Goal: Complete application form

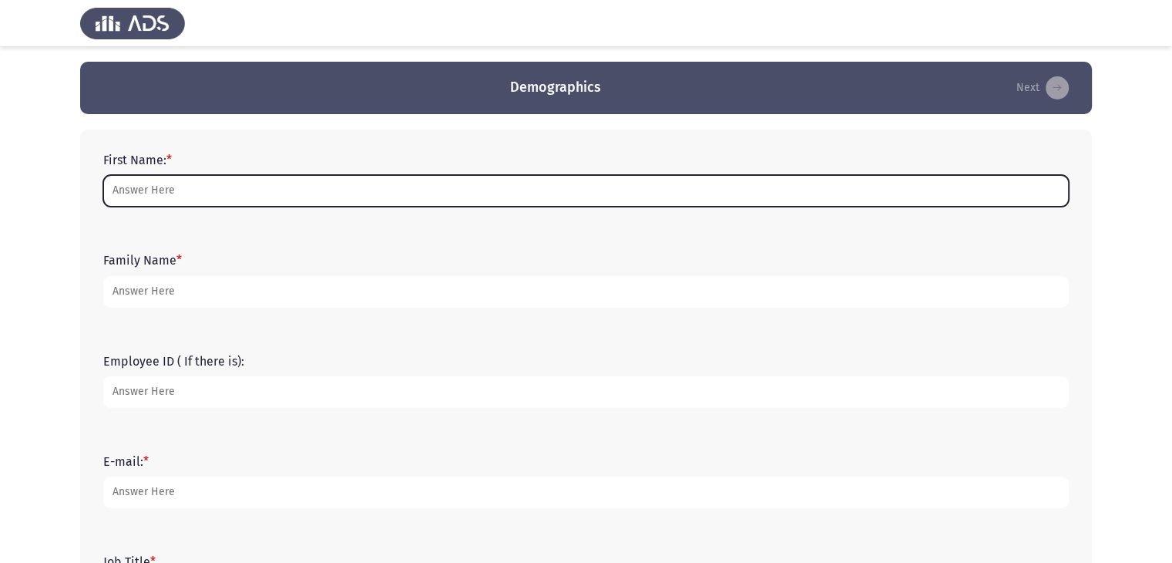
click at [570, 189] on input "First Name: *" at bounding box center [586, 191] width 966 height 32
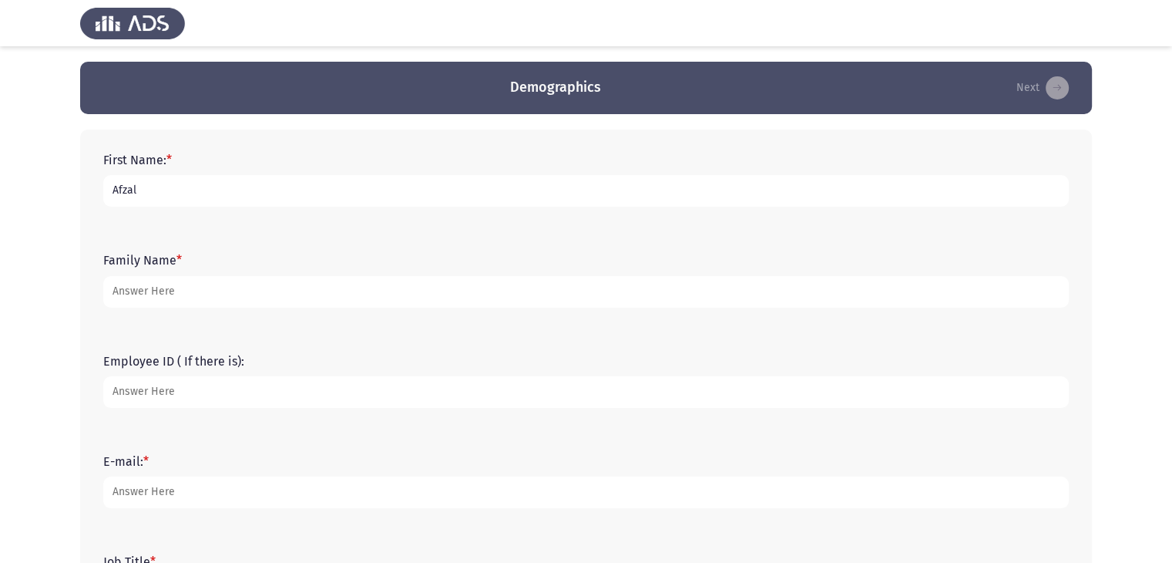
type input "Afzal"
type input "[PERSON_NAME]"
type input "Afsal"
type input "24035"
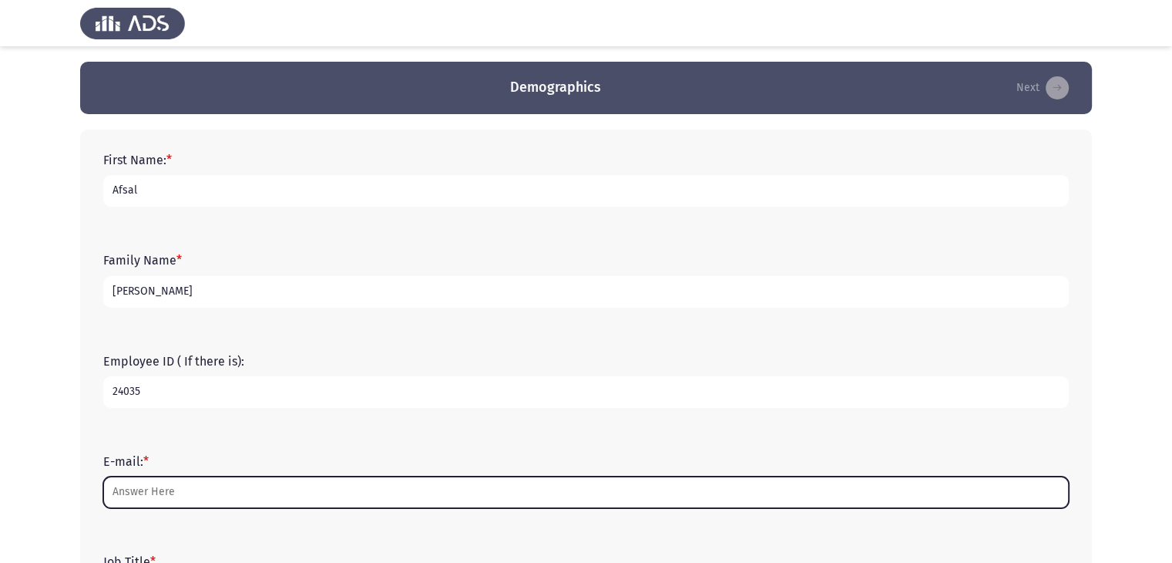
click at [218, 495] on input "E-mail: *" at bounding box center [586, 492] width 966 height 32
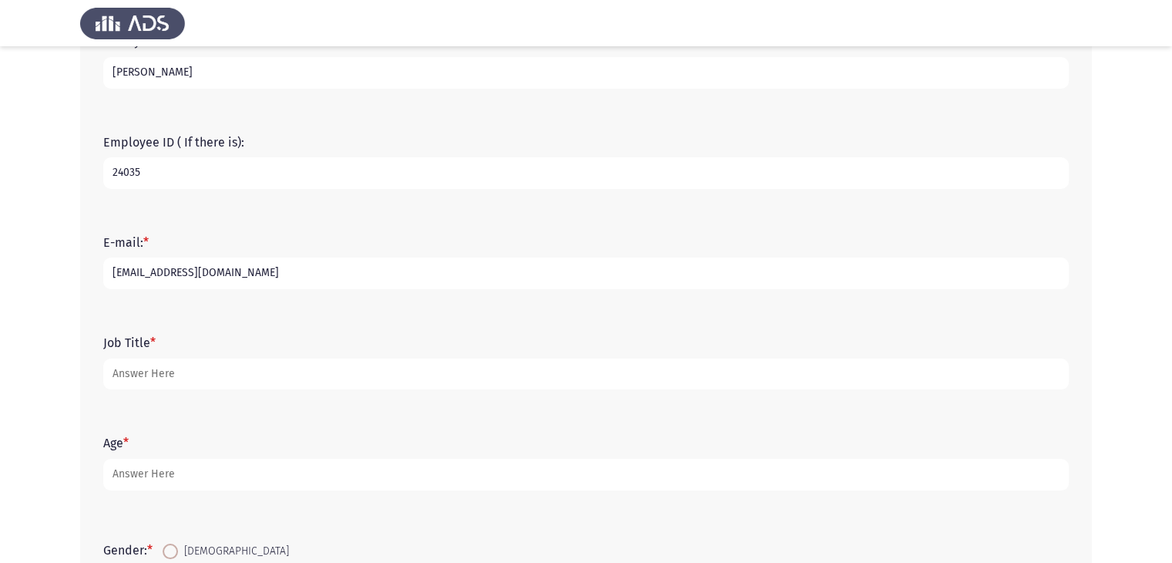
scroll to position [350, 0]
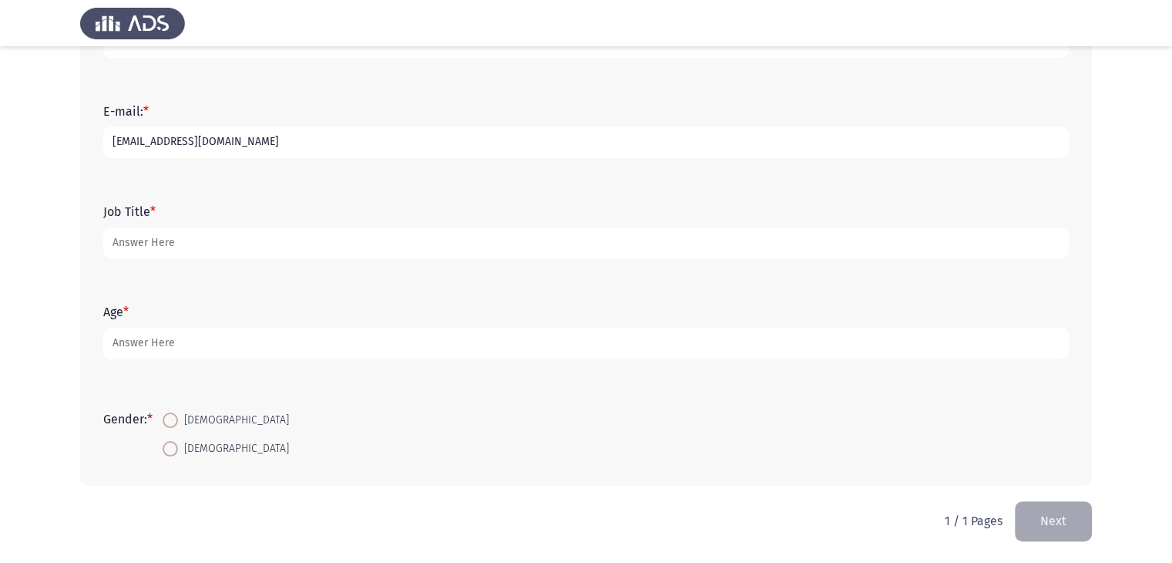
type input "[EMAIL_ADDRESS][DOMAIN_NAME]"
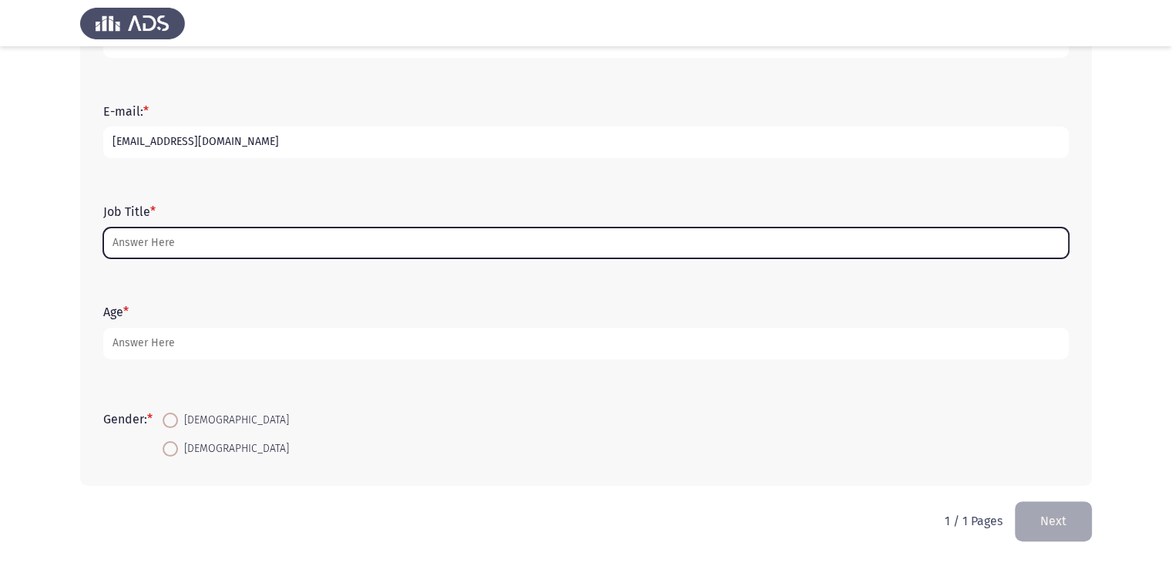
click at [238, 241] on input "Job Title *" at bounding box center [586, 243] width 966 height 32
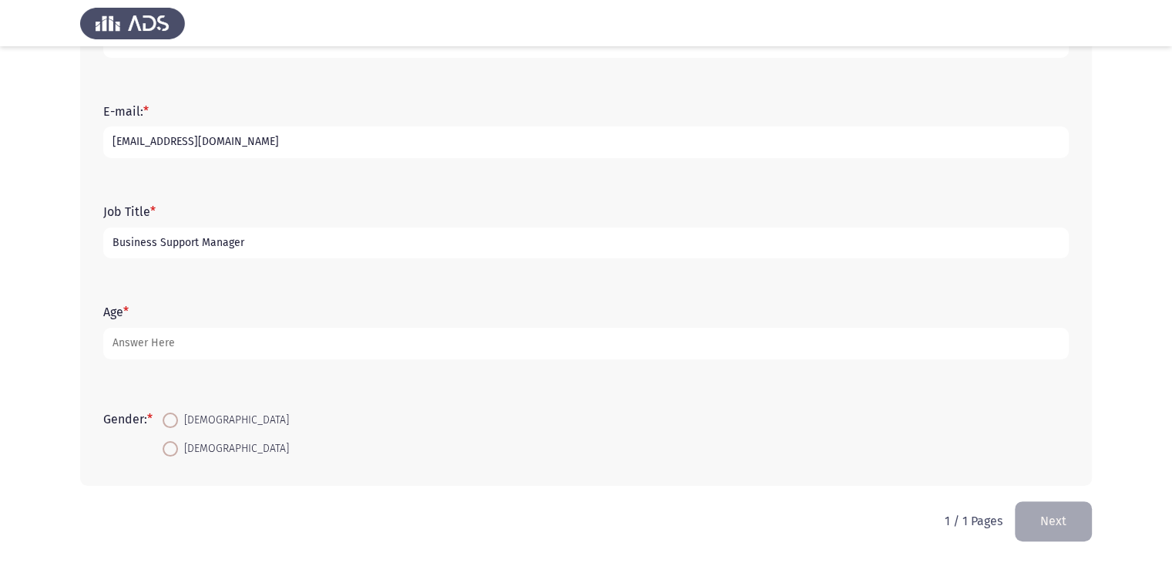
type input "Business Support Manager"
type input "43"
click at [163, 412] on input "[DEMOGRAPHIC_DATA]" at bounding box center [170, 419] width 15 height 15
radio input "true"
click at [1065, 519] on button "Next" at bounding box center [1053, 520] width 77 height 39
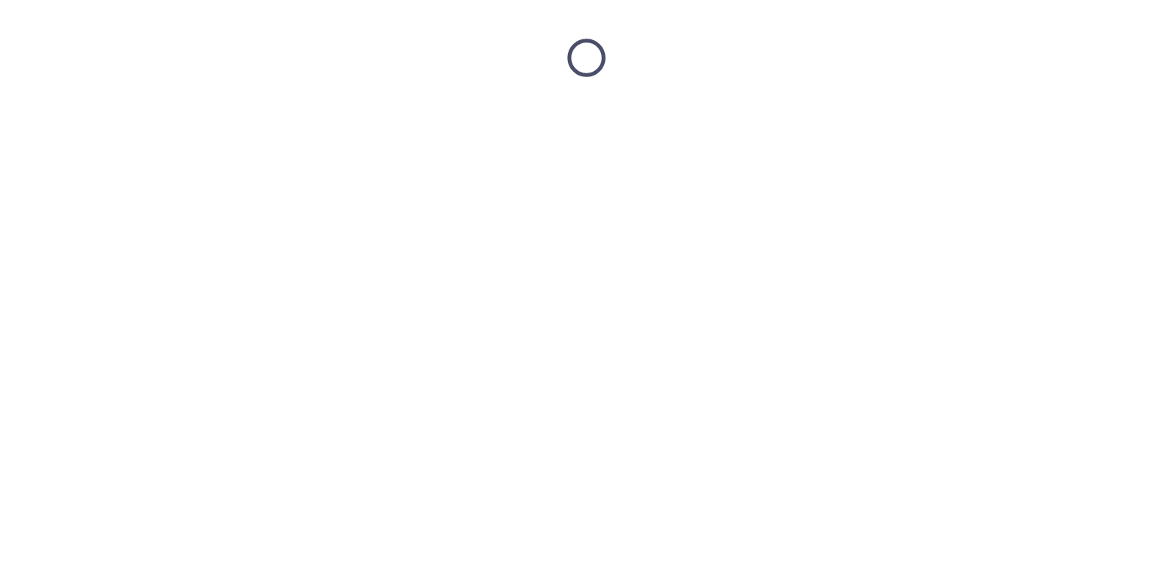
scroll to position [0, 0]
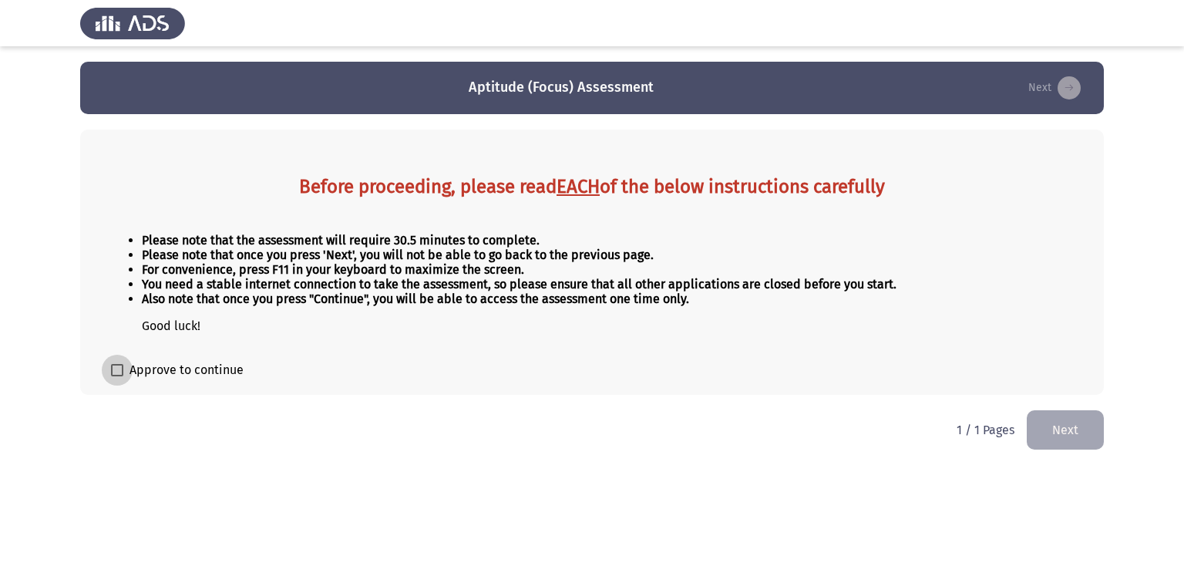
click at [120, 369] on span at bounding box center [117, 370] width 12 height 12
click at [117, 376] on input "Approve to continue" at bounding box center [116, 376] width 1 height 1
checkbox input "true"
click at [1088, 432] on button "Next" at bounding box center [1065, 429] width 77 height 39
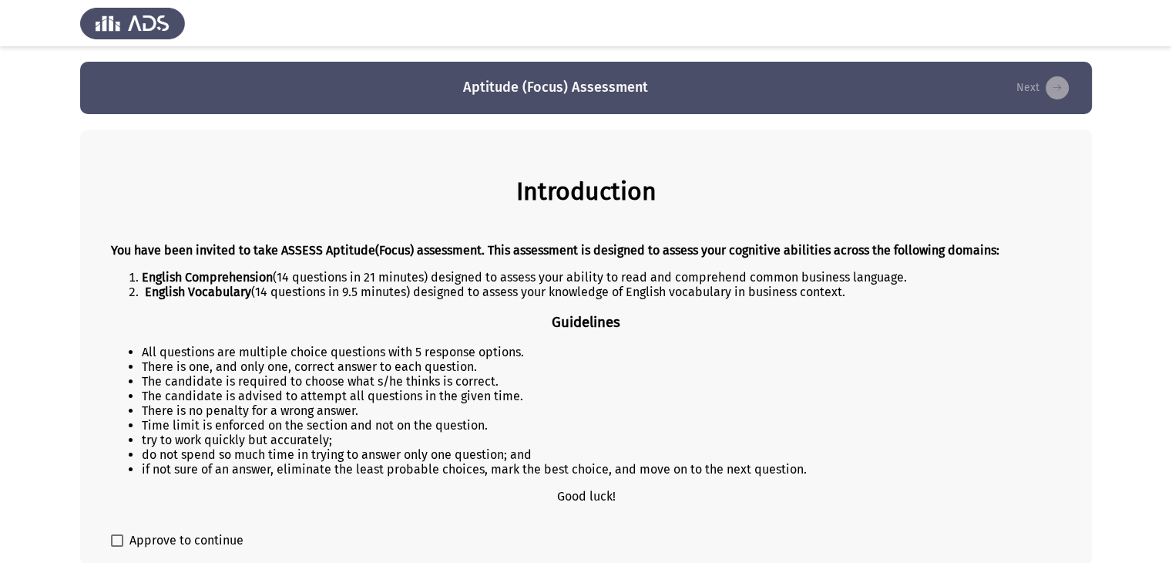
scroll to position [76, 0]
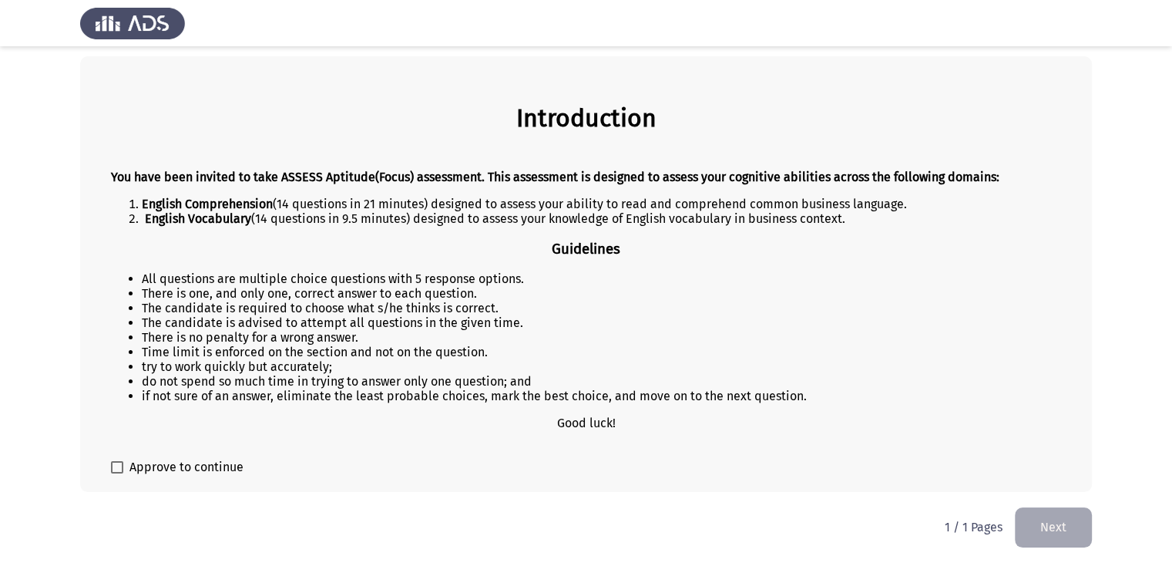
click at [115, 466] on span at bounding box center [117, 467] width 12 height 12
click at [116, 473] on input "Approve to continue" at bounding box center [116, 473] width 1 height 1
checkbox input "true"
click at [1051, 534] on button "Next" at bounding box center [1053, 526] width 77 height 39
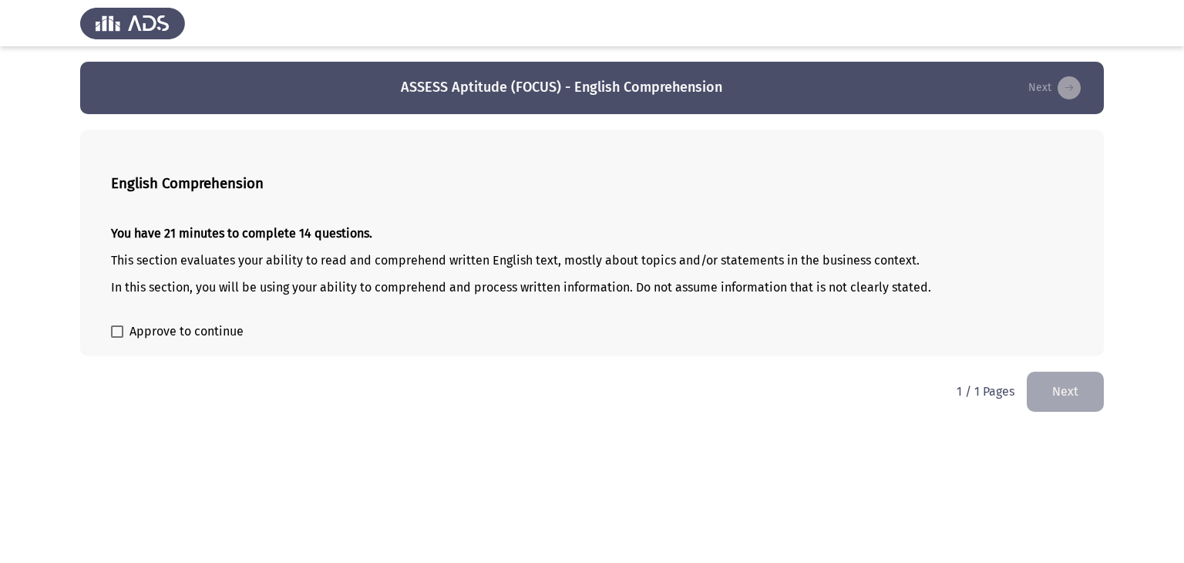
click at [116, 337] on span at bounding box center [117, 331] width 12 height 12
click at [116, 338] on input "Approve to continue" at bounding box center [116, 338] width 1 height 1
checkbox input "true"
click at [1087, 393] on button "Next" at bounding box center [1065, 390] width 77 height 39
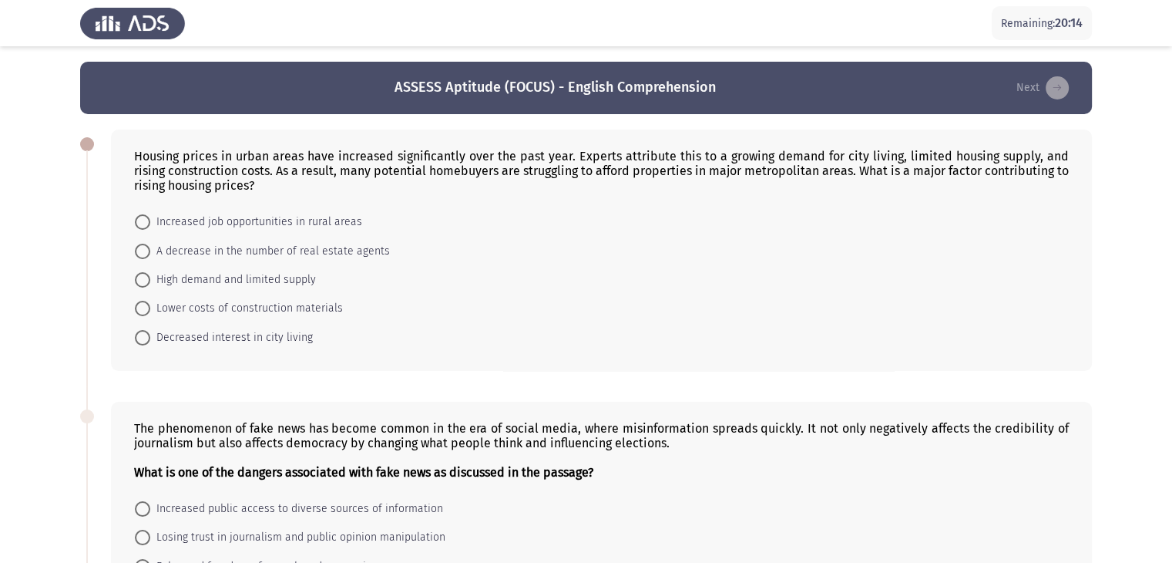
click at [142, 281] on span at bounding box center [142, 279] width 15 height 15
click at [142, 281] on input "High demand and limited supply" at bounding box center [142, 279] width 15 height 15
radio input "true"
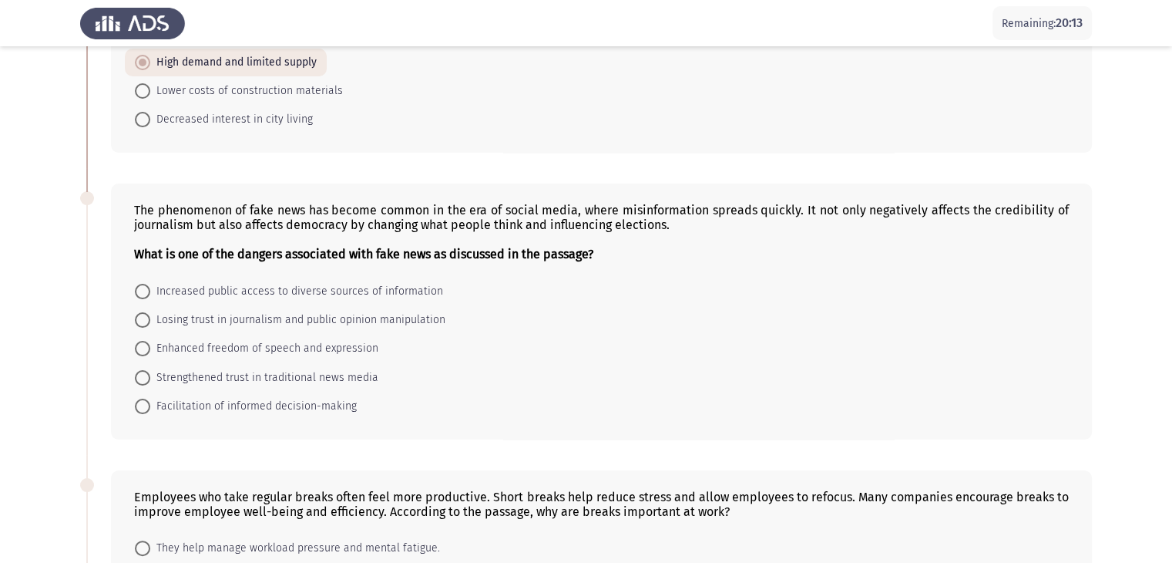
scroll to position [231, 0]
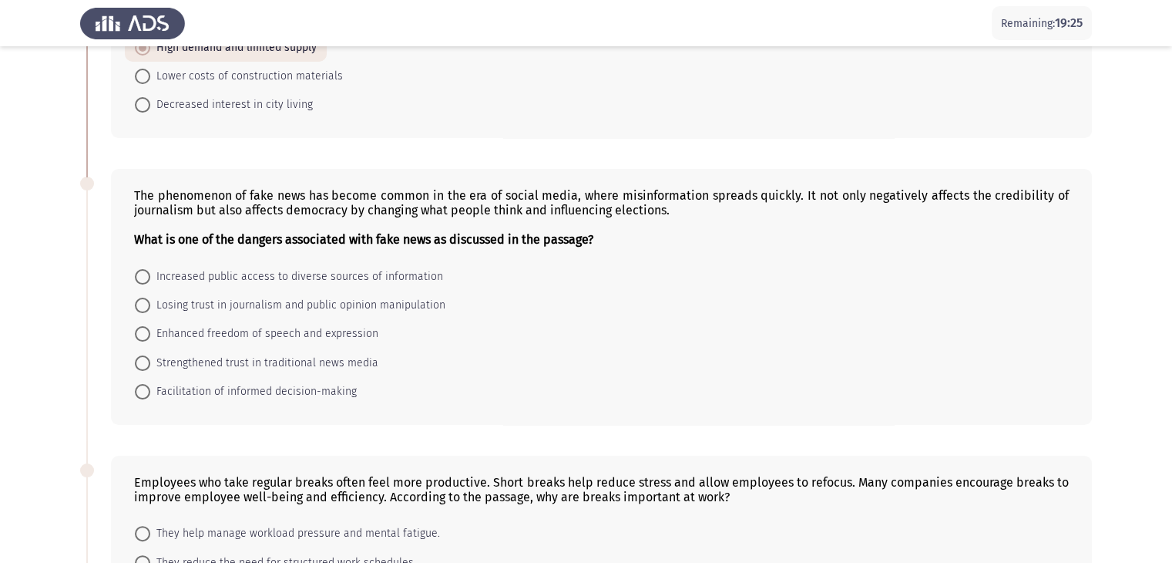
click at [141, 304] on span at bounding box center [142, 305] width 15 height 15
click at [141, 304] on input "Losing trust in journalism and public opinion manipulation" at bounding box center [142, 305] width 15 height 15
radio input "true"
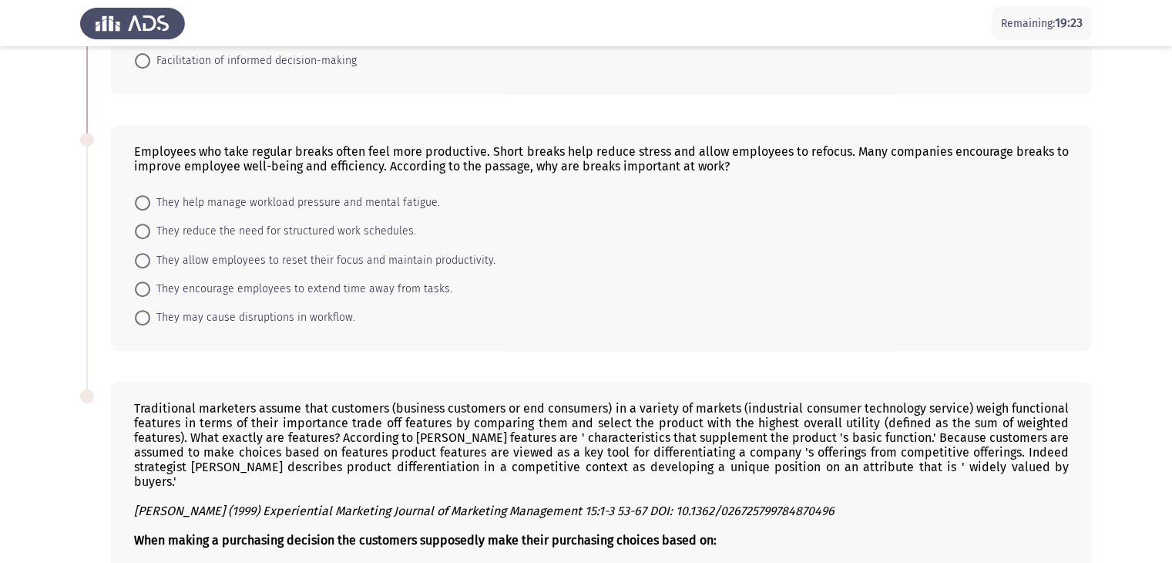
scroll to position [540, 0]
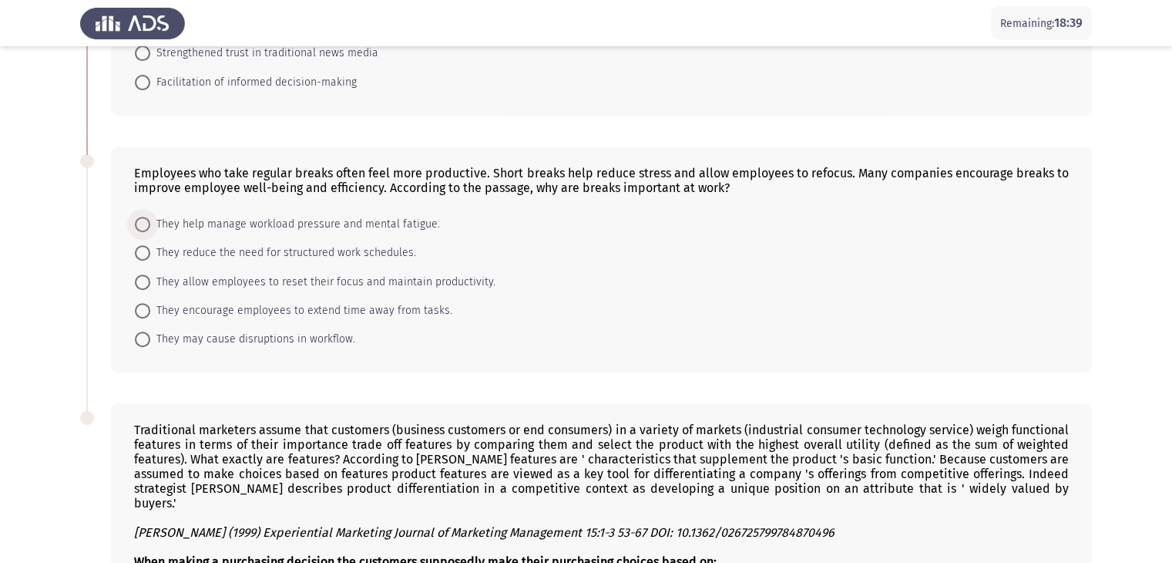
click at [143, 224] on span at bounding box center [143, 224] width 0 height 0
click at [142, 224] on input "They help manage workload pressure and mental fatigue." at bounding box center [142, 224] width 15 height 15
radio input "true"
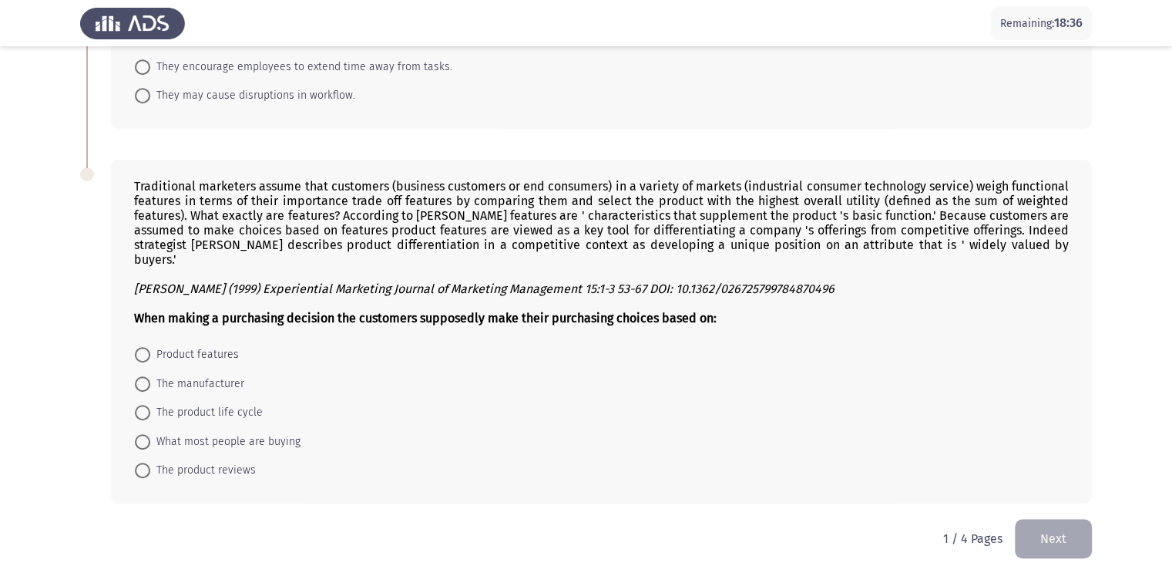
scroll to position [786, 0]
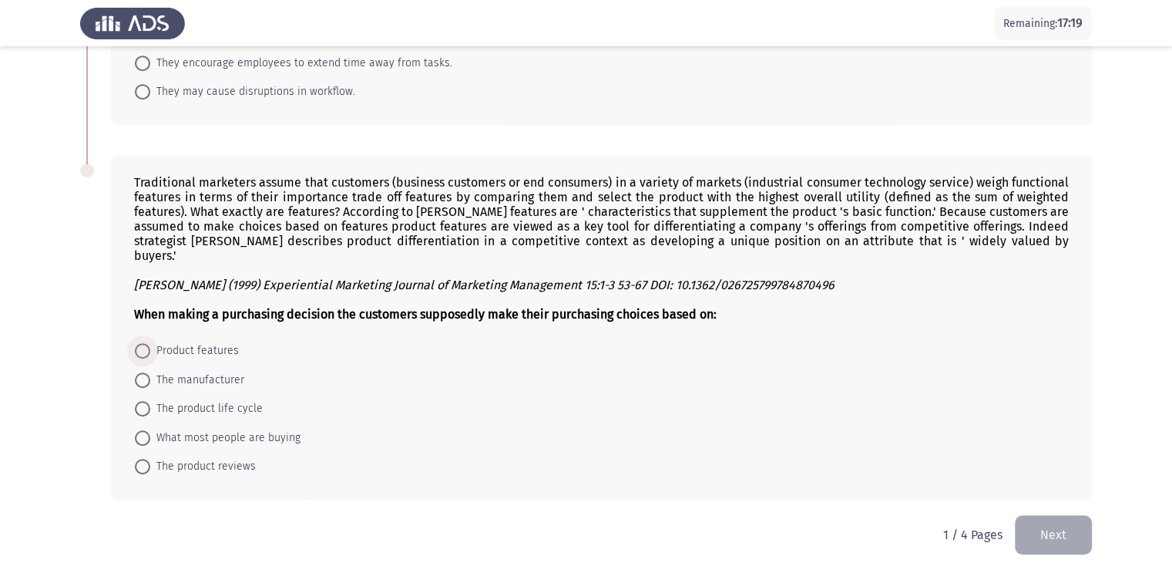
click at [143, 343] on span at bounding box center [142, 350] width 15 height 15
click at [143, 343] on input "Product features" at bounding box center [142, 350] width 15 height 15
radio input "true"
click at [1050, 519] on button "Next" at bounding box center [1053, 534] width 77 height 39
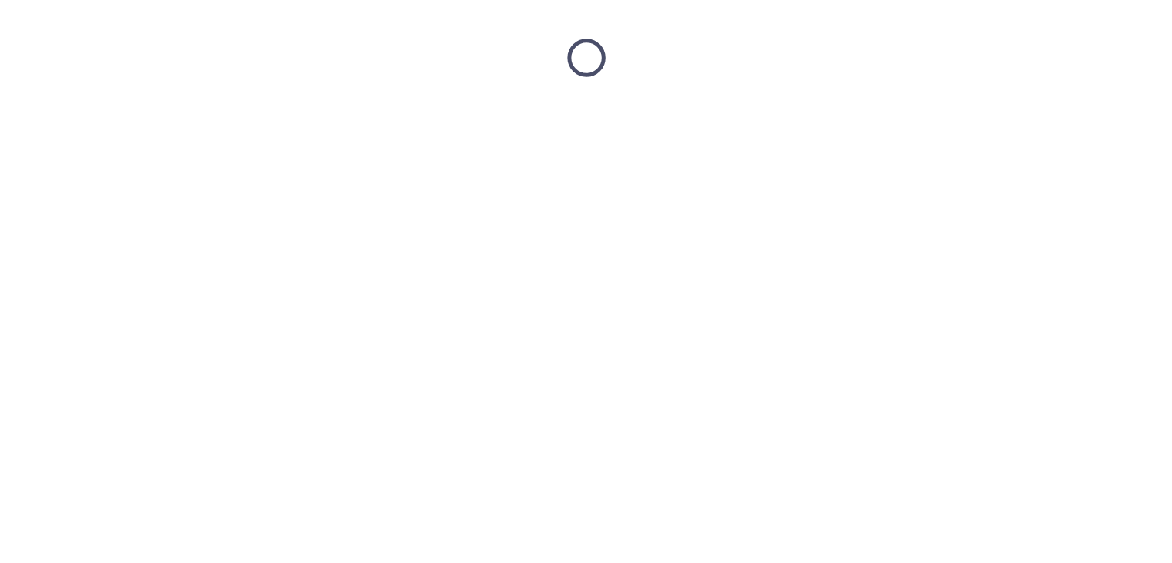
scroll to position [0, 0]
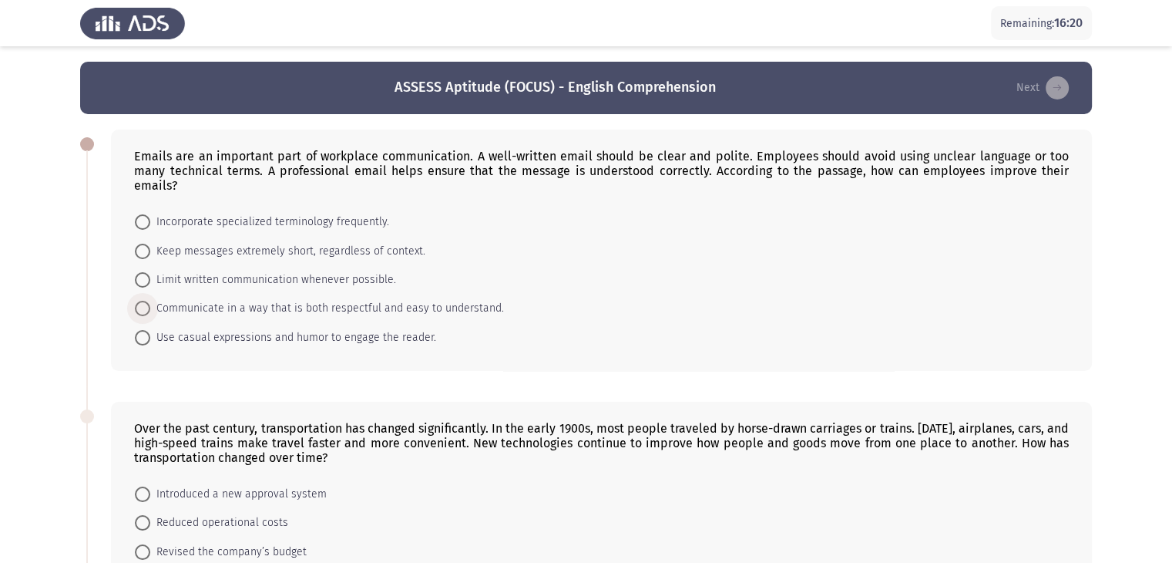
click at [145, 301] on span at bounding box center [142, 308] width 15 height 15
click at [145, 301] on input "Communicate in a way that is both respectful and easy to understand." at bounding box center [142, 308] width 15 height 15
radio input "true"
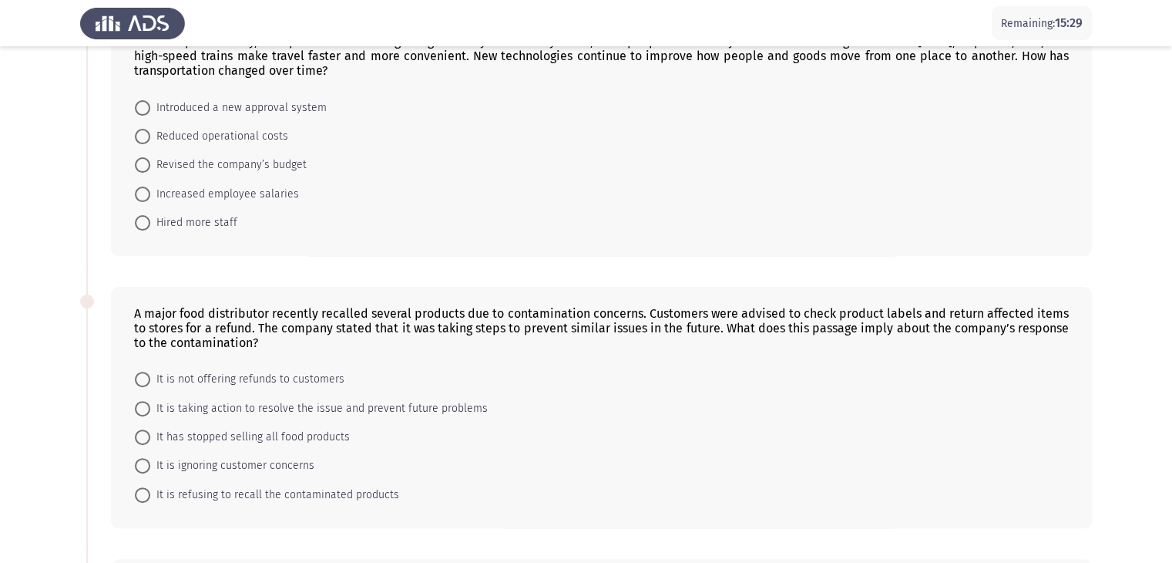
scroll to position [308, 0]
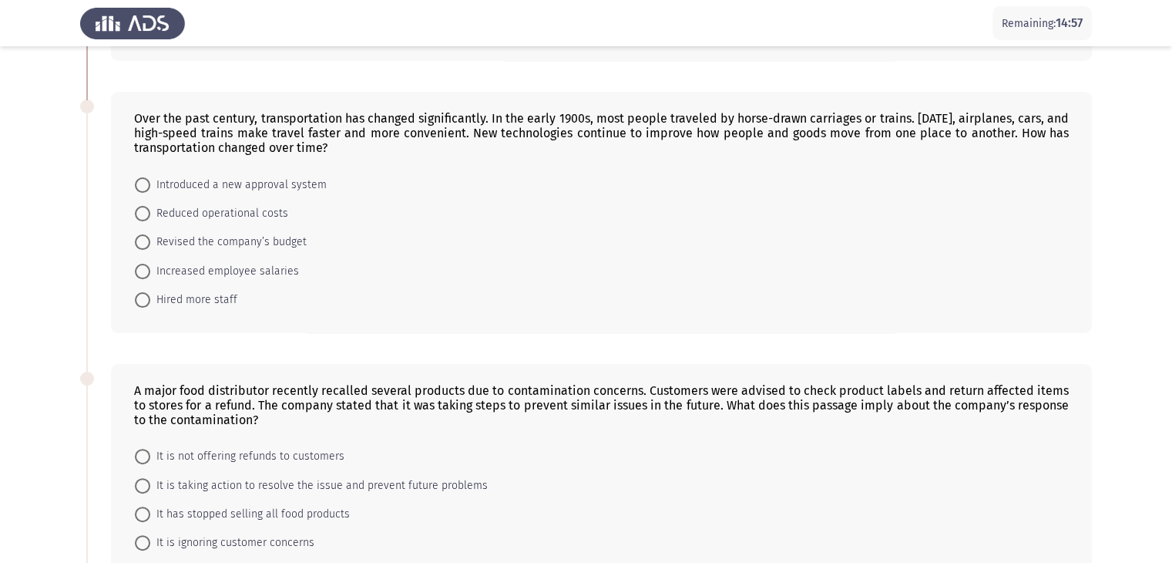
drag, startPoint x: 136, startPoint y: 99, endPoint x: 311, endPoint y: 299, distance: 265.9
click at [309, 298] on div "Over the past century, transportation has changed significantly. In the early 1…" at bounding box center [601, 212] width 981 height 241
drag, startPoint x: 265, startPoint y: 292, endPoint x: 148, endPoint y: 103, distance: 222.9
click at [148, 103] on div "Over the past century, transportation has changed significantly. In the early 1…" at bounding box center [601, 212] width 981 height 241
drag, startPoint x: 128, startPoint y: 93, endPoint x: 312, endPoint y: 288, distance: 268.2
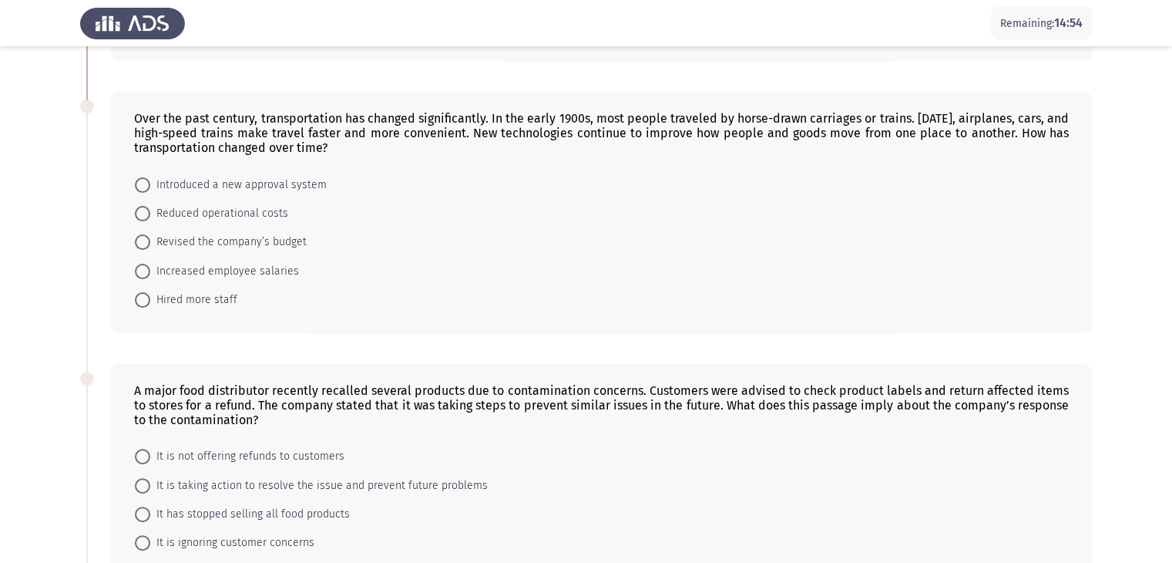
click at [312, 288] on div "Over the past century, transportation has changed significantly. In the early 1…" at bounding box center [601, 212] width 981 height 241
drag, startPoint x: 123, startPoint y: 84, endPoint x: 372, endPoint y: 328, distance: 348.3
click at [367, 327] on div "Over the past century, transportation has changed significantly. In the early 1…" at bounding box center [586, 212] width 1012 height 272
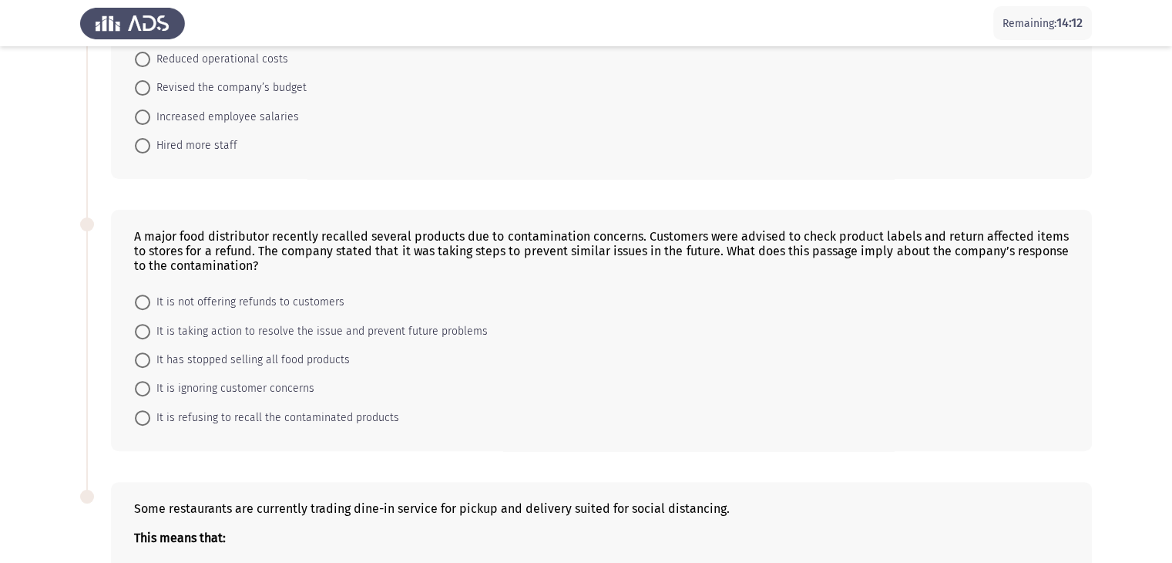
scroll to position [540, 0]
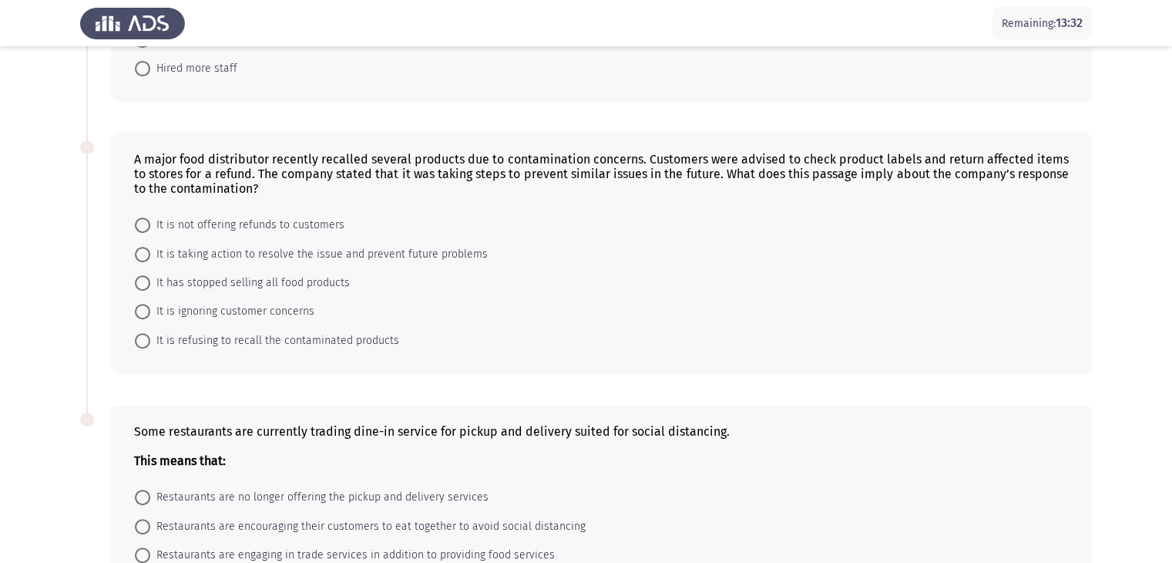
click at [143, 247] on span at bounding box center [142, 254] width 15 height 15
click at [143, 247] on input "It is taking action to resolve the issue and prevent future problems" at bounding box center [142, 254] width 15 height 15
radio input "true"
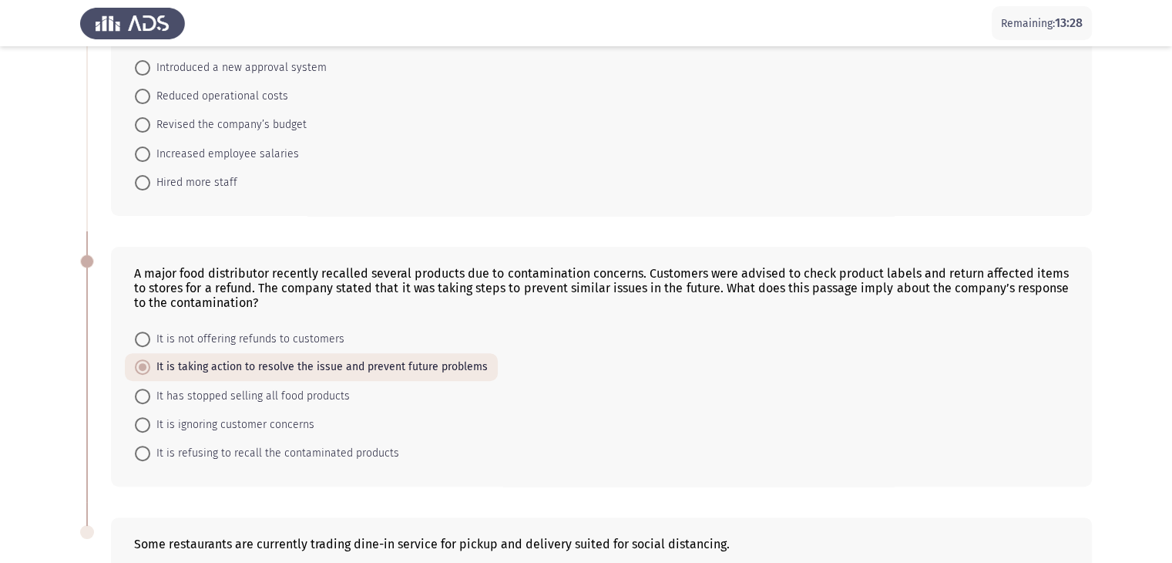
scroll to position [684, 0]
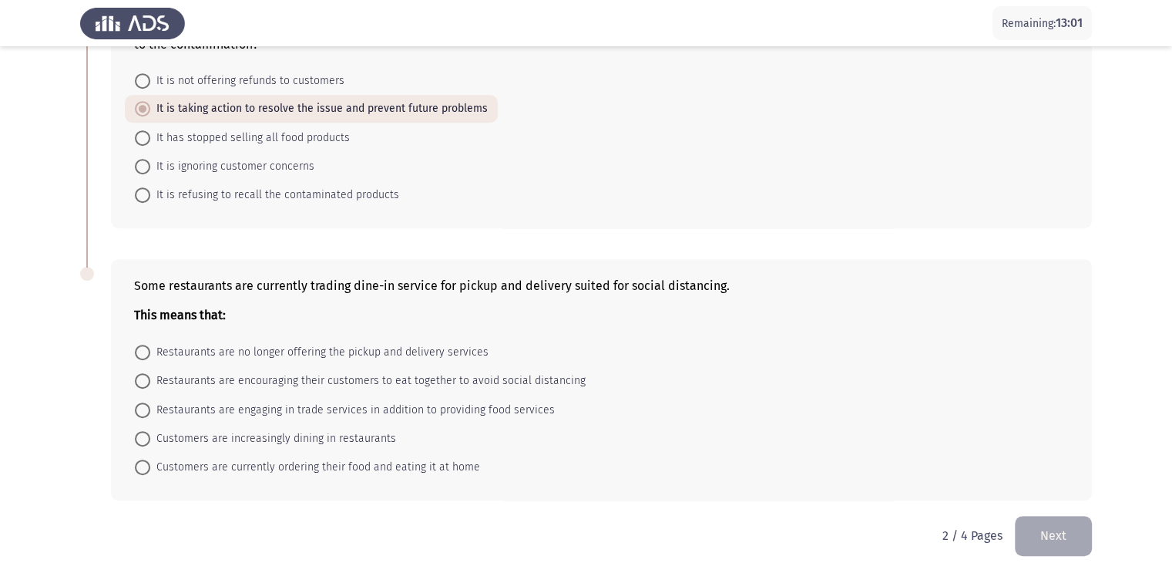
click at [139, 459] on span at bounding box center [142, 466] width 15 height 15
click at [139, 459] on input "Customers are currently ordering their food and eating it at home" at bounding box center [142, 466] width 15 height 15
radio input "true"
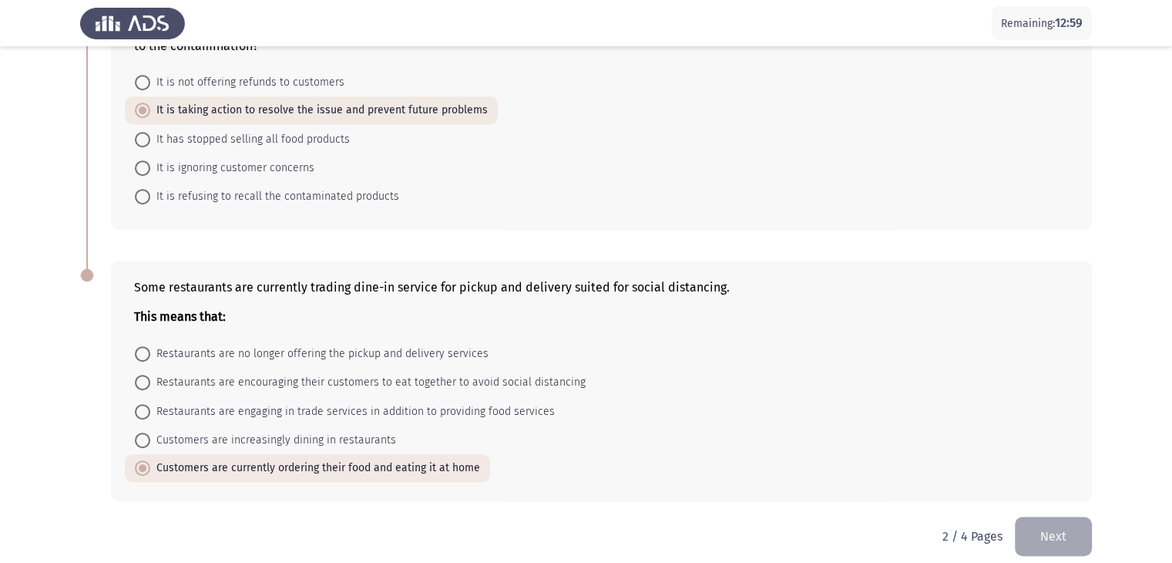
click at [1057, 526] on button "Next" at bounding box center [1053, 535] width 77 height 39
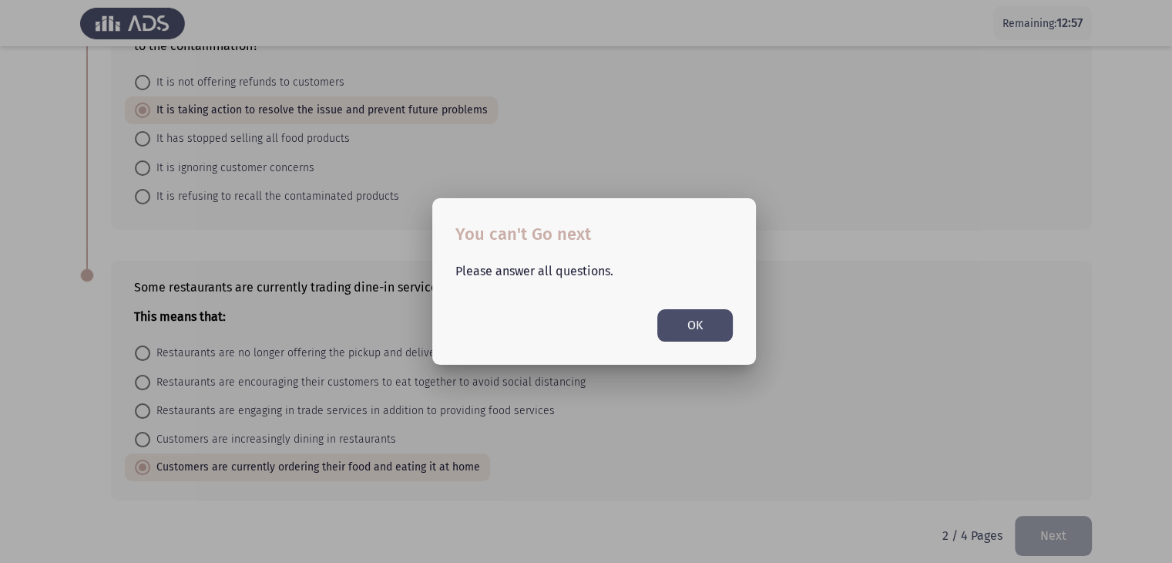
click at [707, 317] on button "OK" at bounding box center [695, 325] width 76 height 32
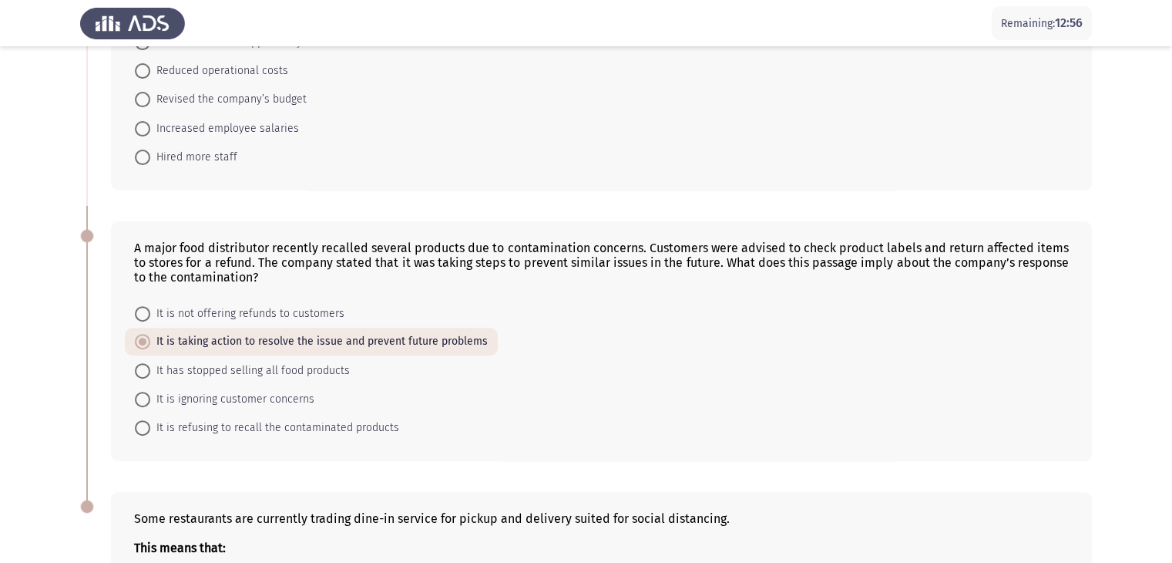
scroll to position [220, 0]
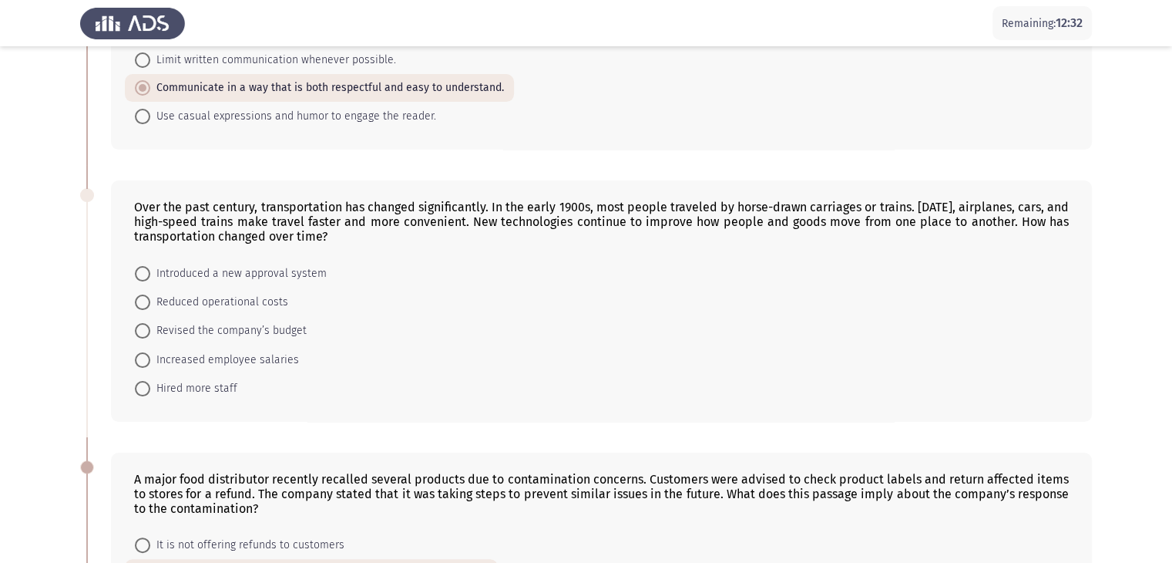
click at [145, 266] on span at bounding box center [142, 273] width 15 height 15
click at [145, 266] on input "Introduced a new approval system" at bounding box center [142, 273] width 15 height 15
radio input "true"
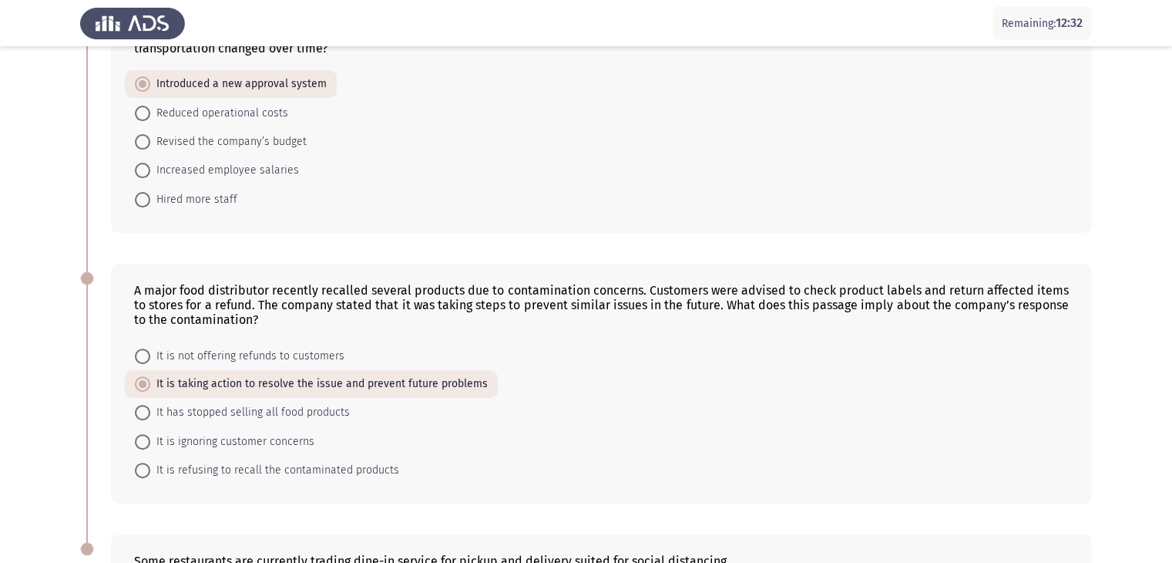
scroll to position [681, 0]
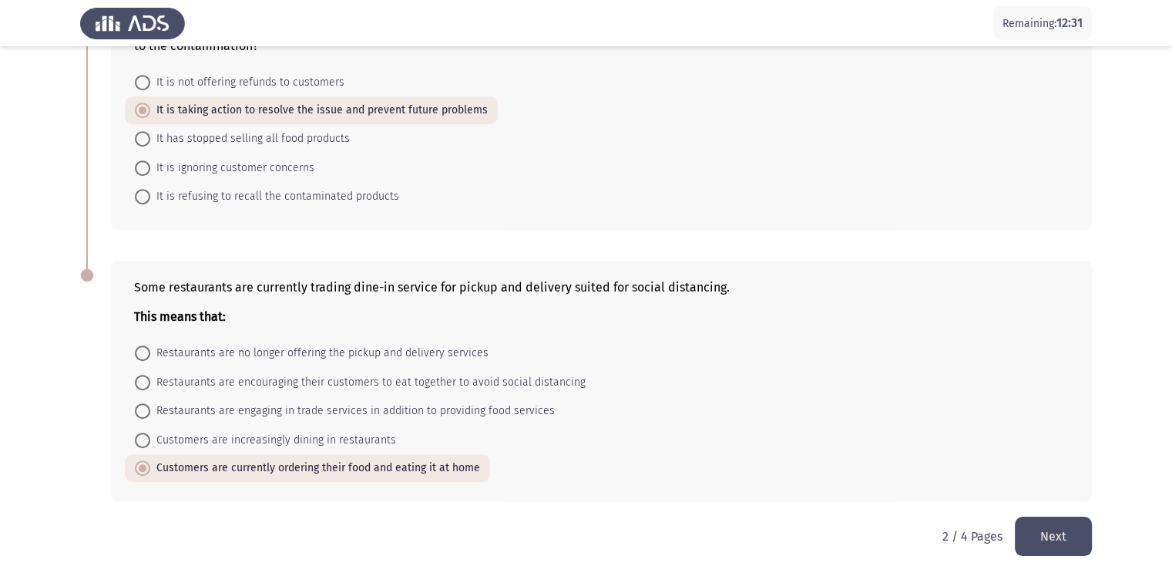
click at [1066, 517] on button "Next" at bounding box center [1053, 535] width 77 height 39
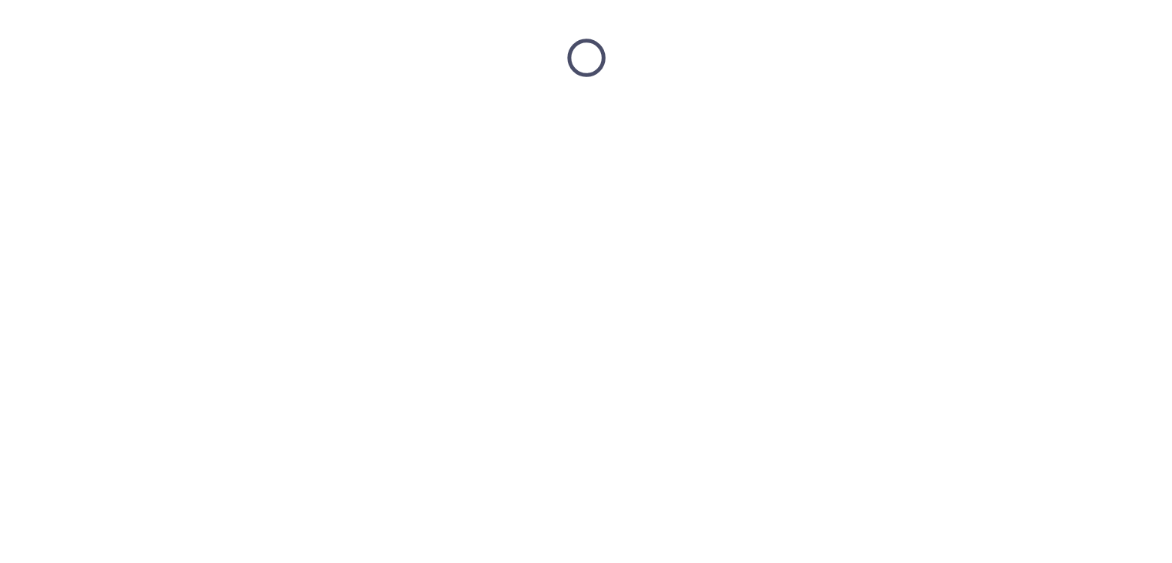
scroll to position [0, 0]
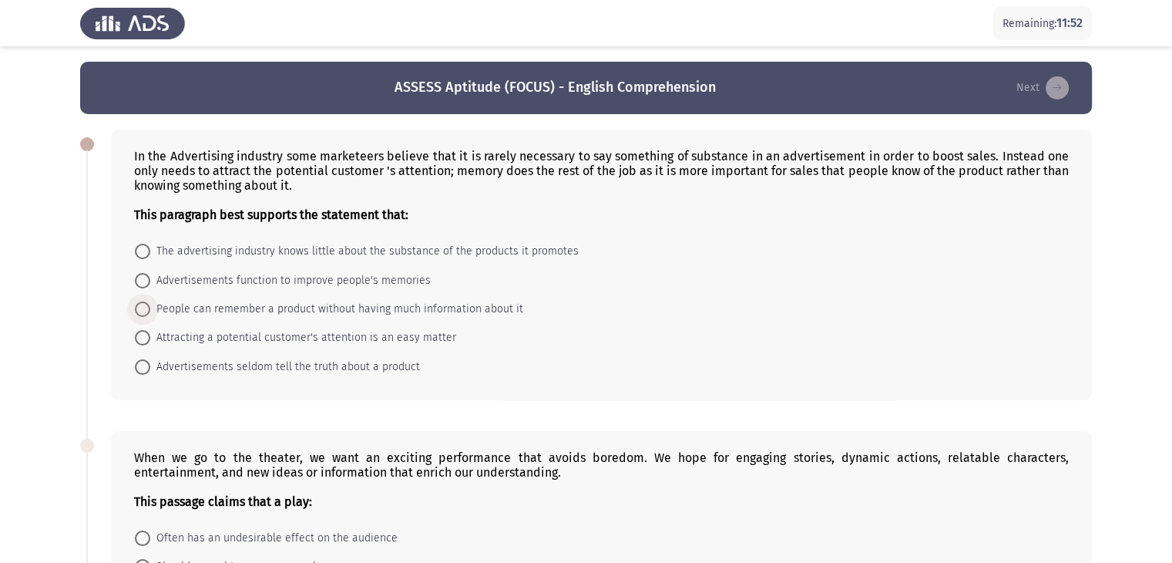
click at [142, 311] on span at bounding box center [142, 308] width 15 height 15
click at [142, 311] on input "People can remember a product without having much information about it" at bounding box center [142, 308] width 15 height 15
radio input "true"
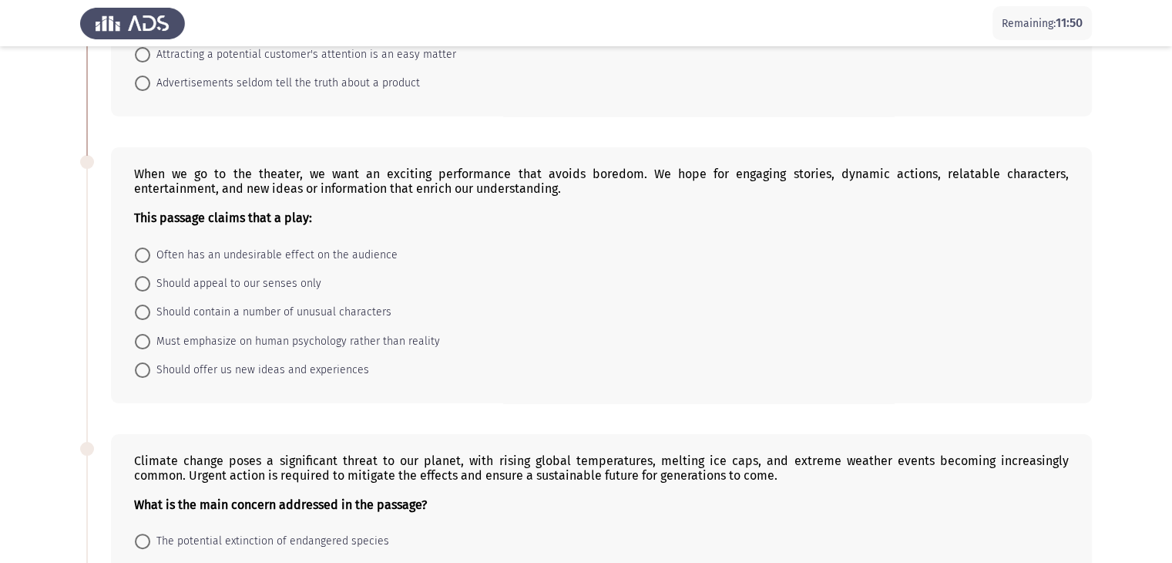
scroll to position [308, 0]
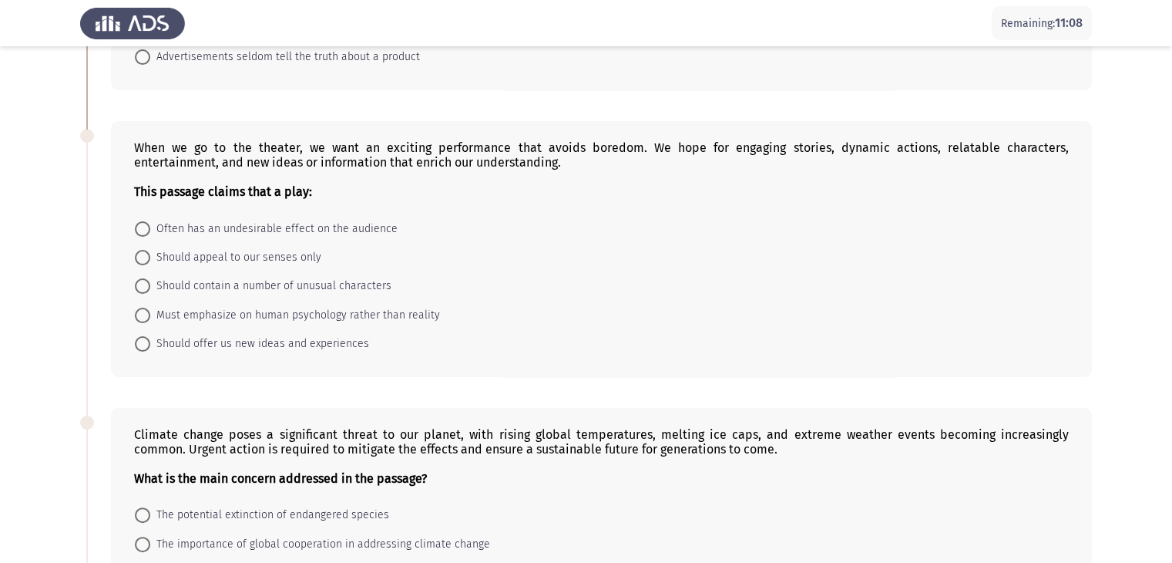
click at [143, 346] on span at bounding box center [142, 343] width 15 height 15
click at [143, 346] on input "Should offer us new ideas and experiences" at bounding box center [142, 343] width 15 height 15
radio input "true"
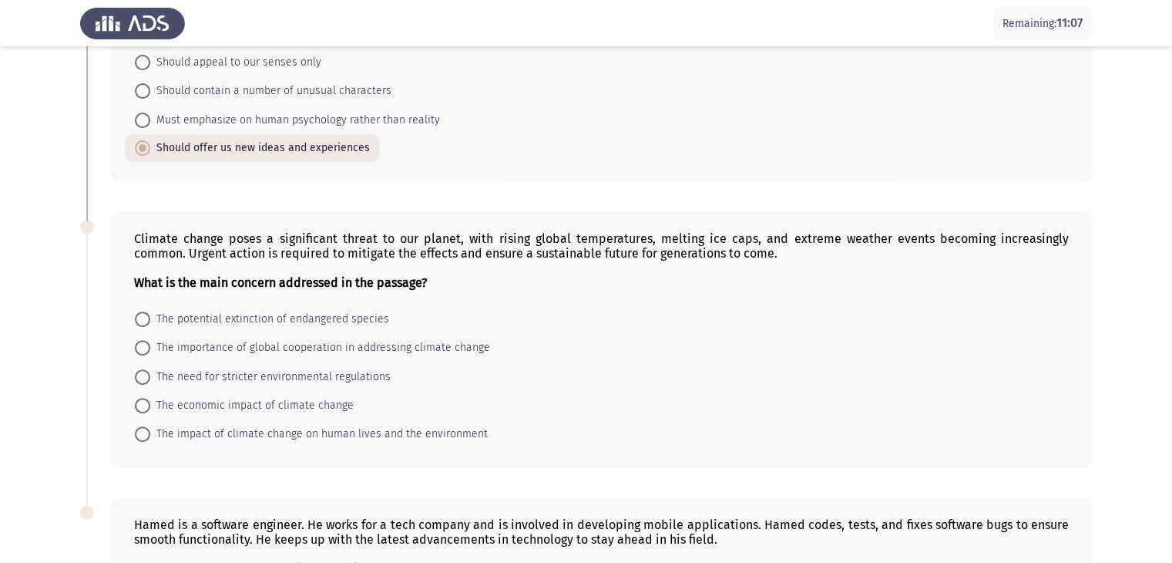
scroll to position [617, 0]
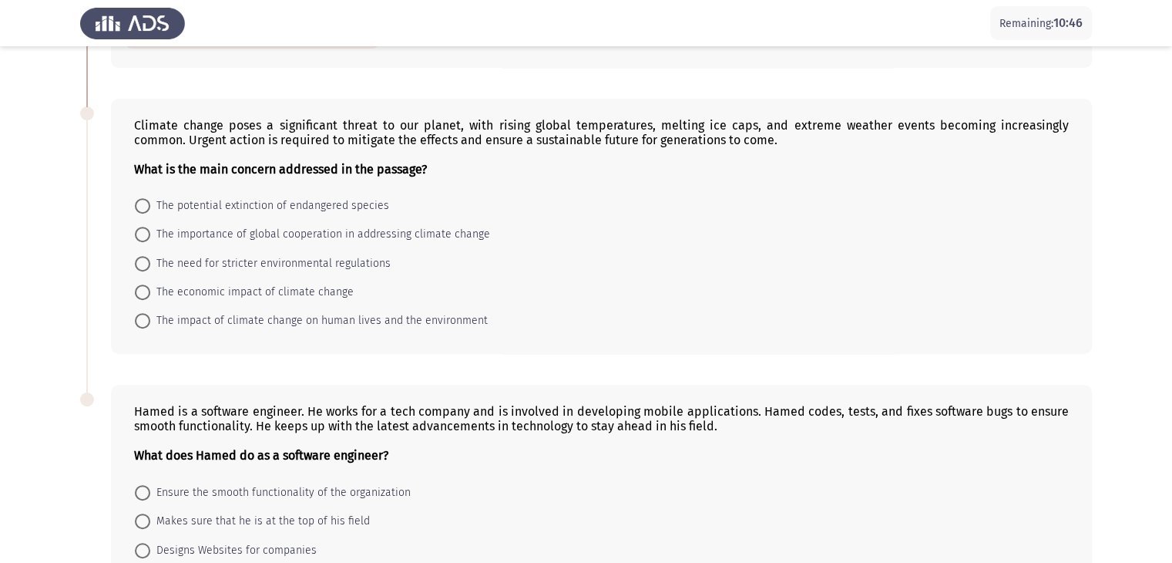
click at [143, 323] on span at bounding box center [142, 320] width 15 height 15
click at [143, 323] on input "The impact of climate change on human lives and the environment" at bounding box center [142, 320] width 15 height 15
radio input "true"
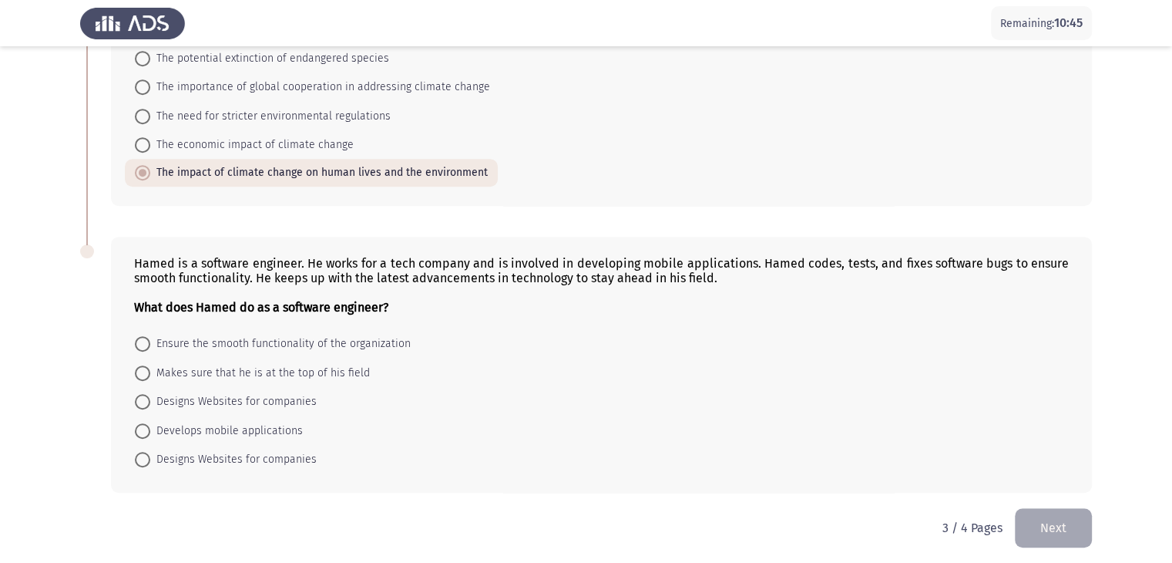
scroll to position [771, 0]
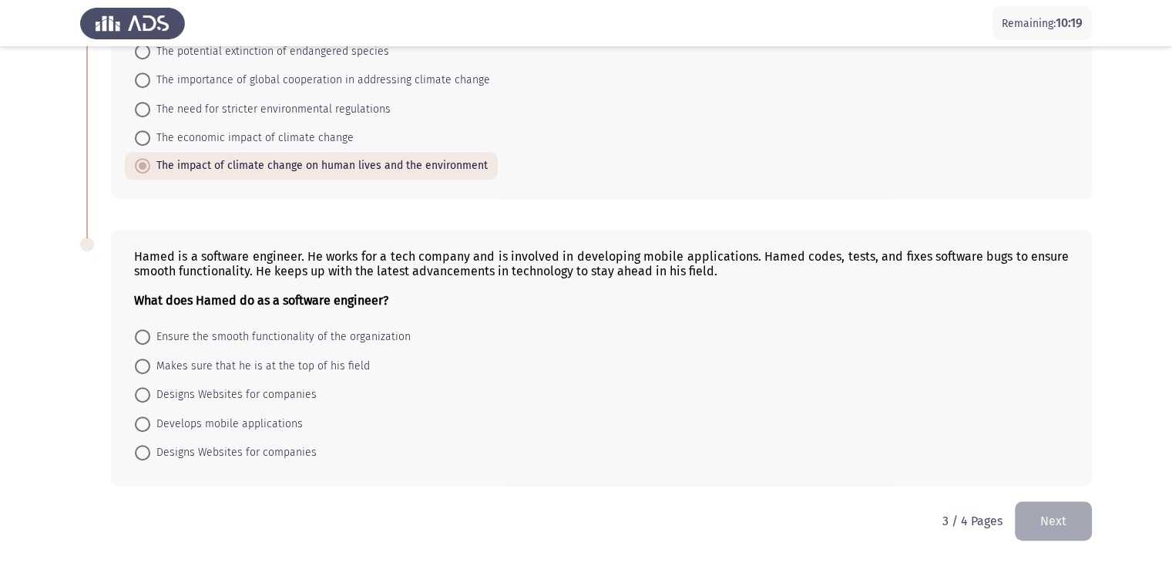
click at [142, 426] on span at bounding box center [142, 423] width 15 height 15
click at [142, 426] on input "Develops mobile applications" at bounding box center [142, 423] width 15 height 15
radio input "true"
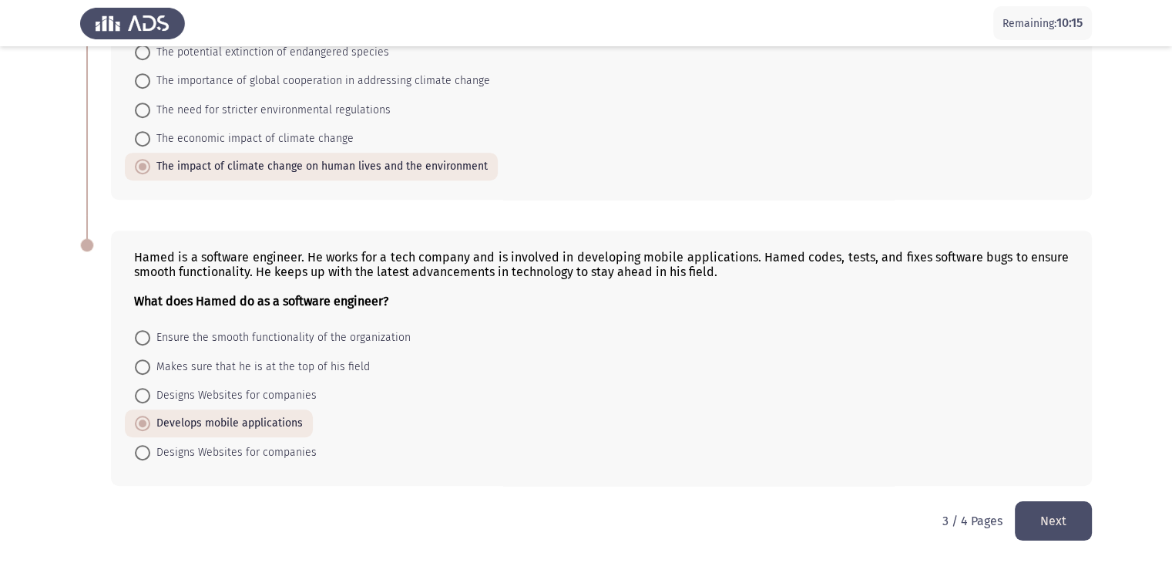
click at [1063, 519] on button "Next" at bounding box center [1053, 520] width 77 height 39
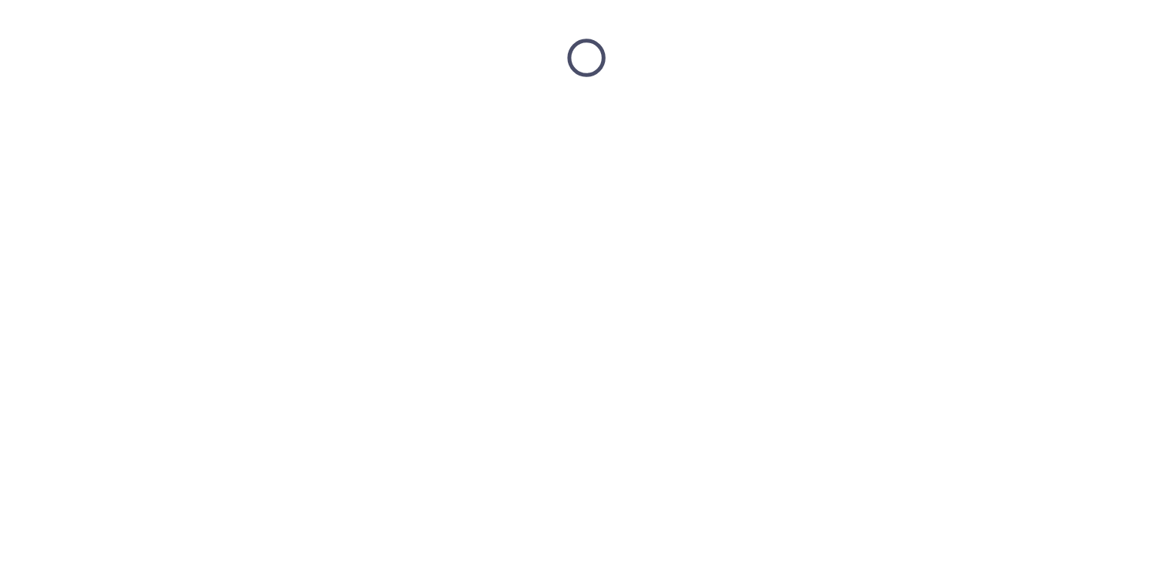
scroll to position [0, 0]
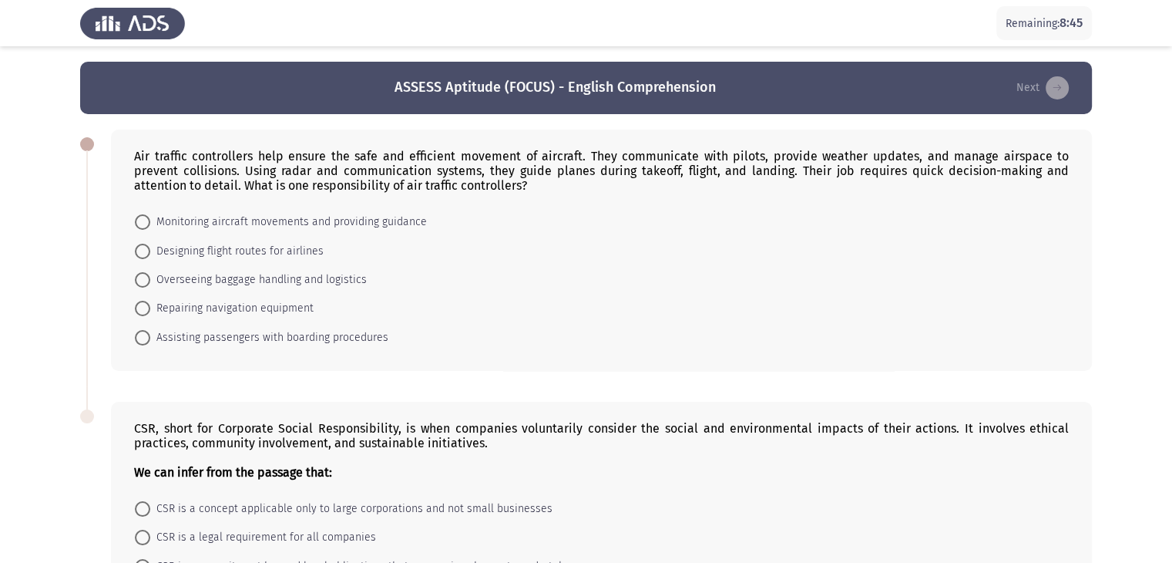
click at [146, 222] on span at bounding box center [142, 221] width 15 height 15
click at [146, 222] on input "Monitoring aircraft movements and providing guidance" at bounding box center [142, 221] width 15 height 15
radio input "true"
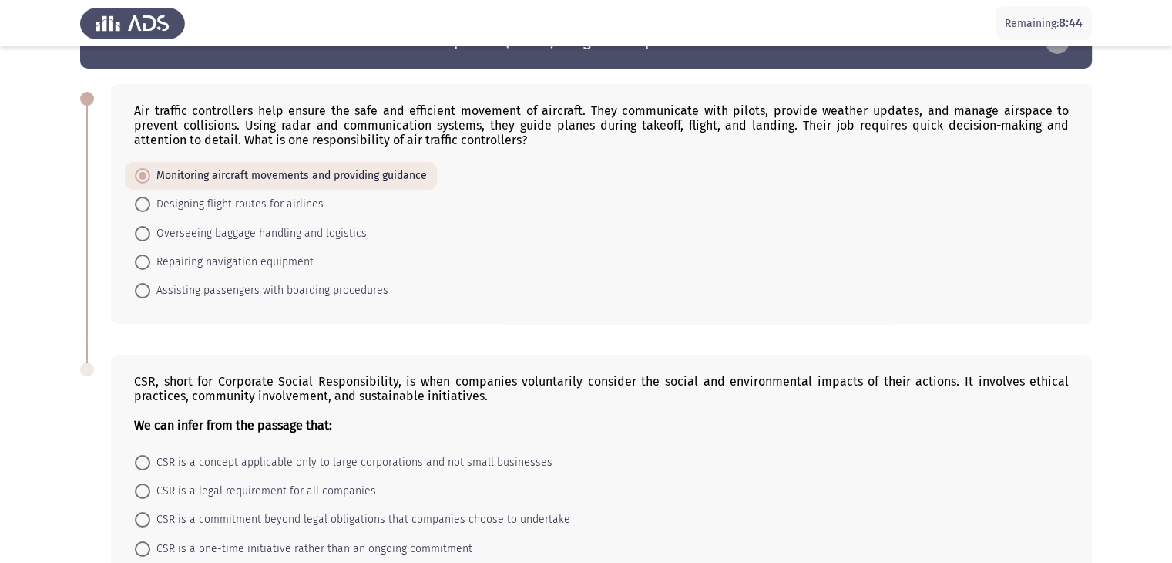
scroll to position [170, 0]
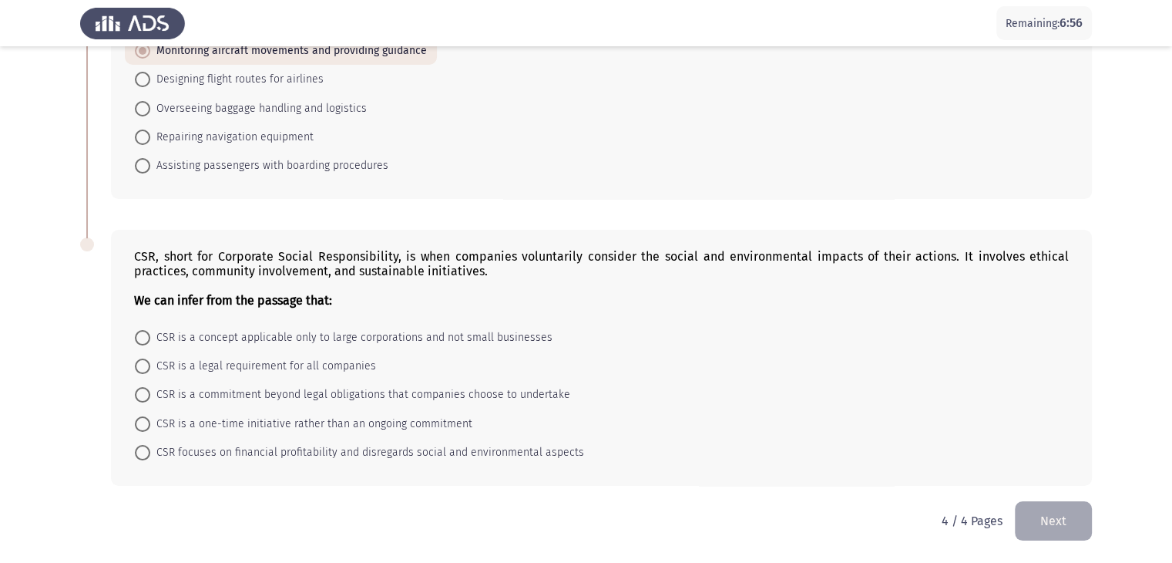
click at [139, 393] on span at bounding box center [142, 394] width 15 height 15
click at [139, 393] on input "CSR is a commitment beyond legal obligations that companies choose to undertake" at bounding box center [142, 394] width 15 height 15
radio input "true"
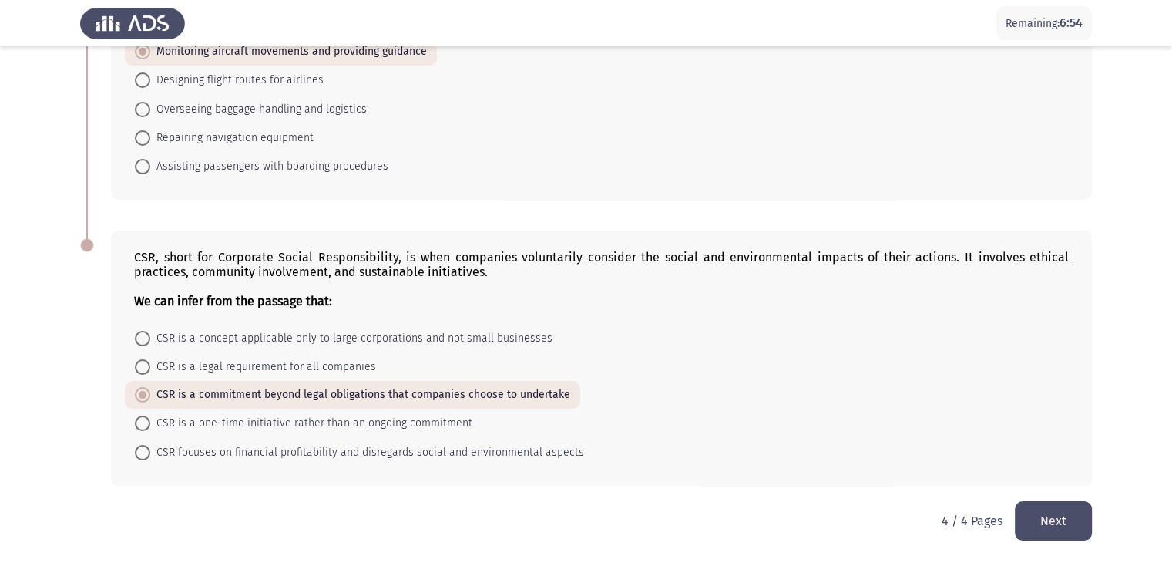
click at [1061, 523] on button "Next" at bounding box center [1053, 520] width 77 height 39
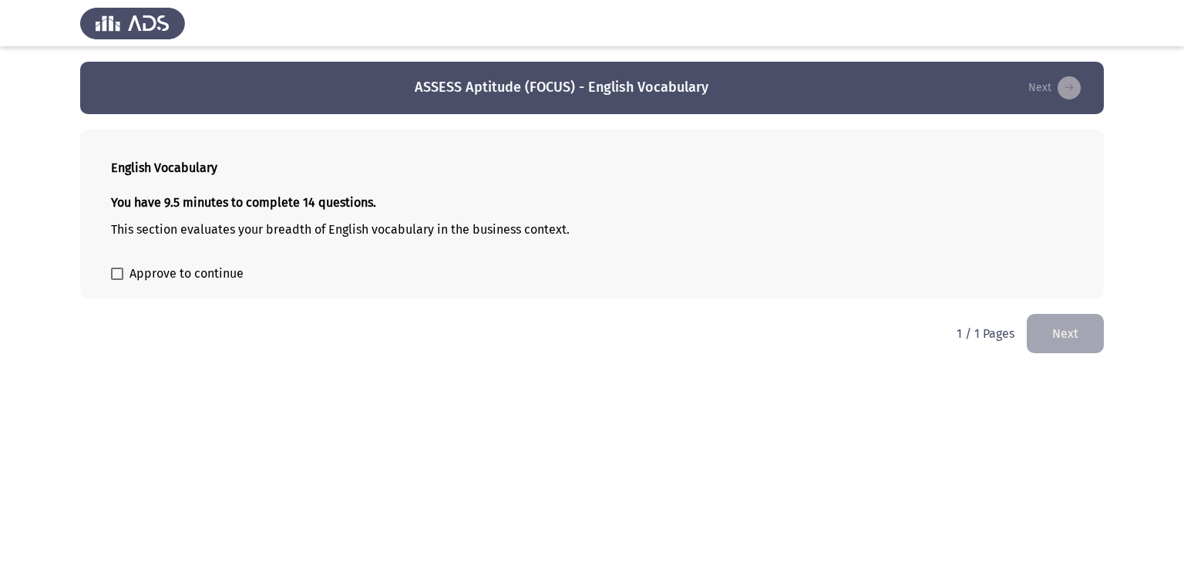
click at [117, 274] on span at bounding box center [117, 273] width 12 height 12
click at [117, 280] on input "Approve to continue" at bounding box center [116, 280] width 1 height 1
checkbox input "true"
click at [1076, 338] on button "Next" at bounding box center [1065, 333] width 77 height 39
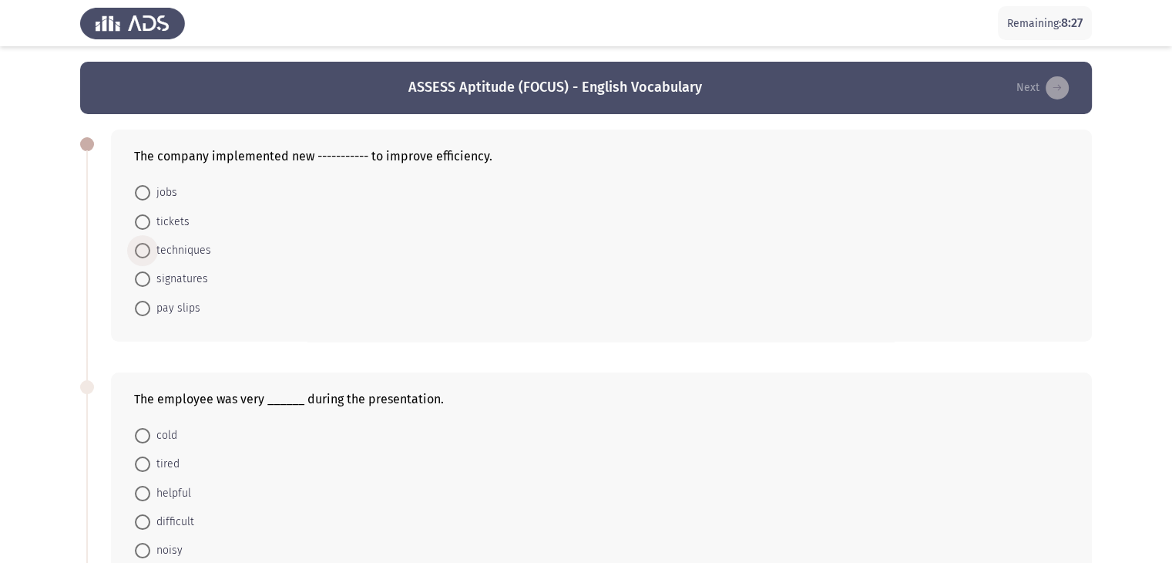
click at [145, 252] on span at bounding box center [142, 250] width 15 height 15
click at [145, 252] on input "techniques" at bounding box center [142, 250] width 15 height 15
radio input "true"
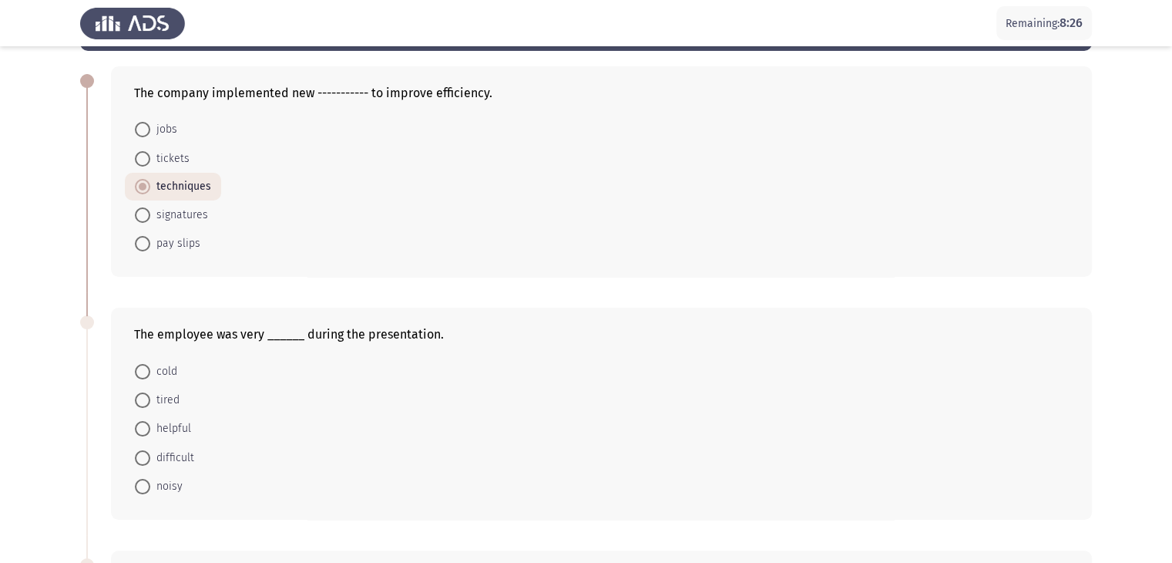
scroll to position [231, 0]
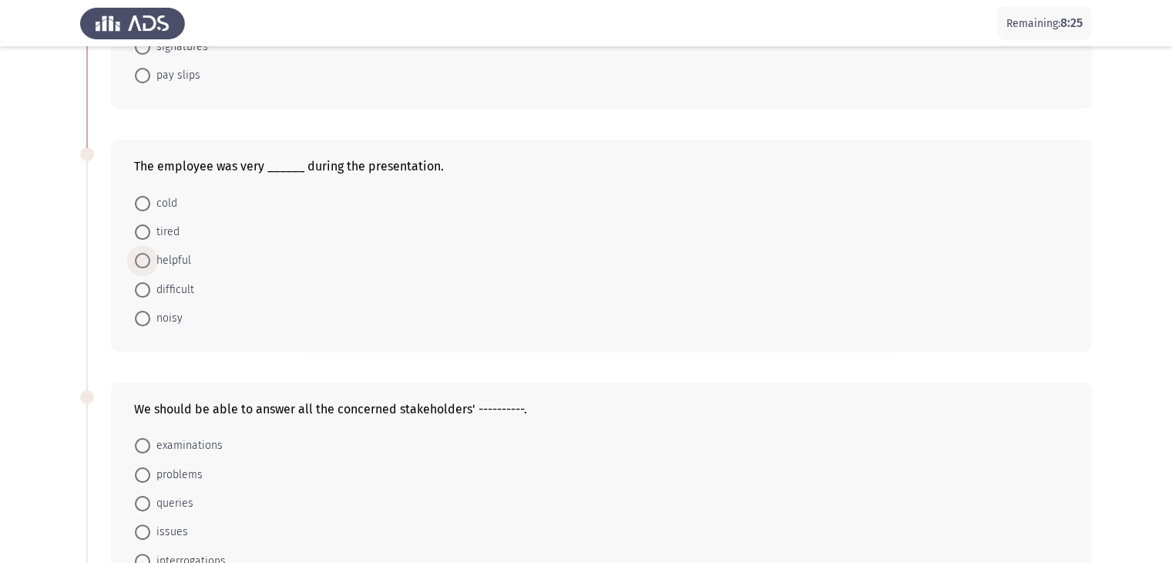
click at [150, 264] on span "helpful" at bounding box center [170, 260] width 41 height 18
click at [150, 264] on input "helpful" at bounding box center [142, 260] width 15 height 15
radio input "true"
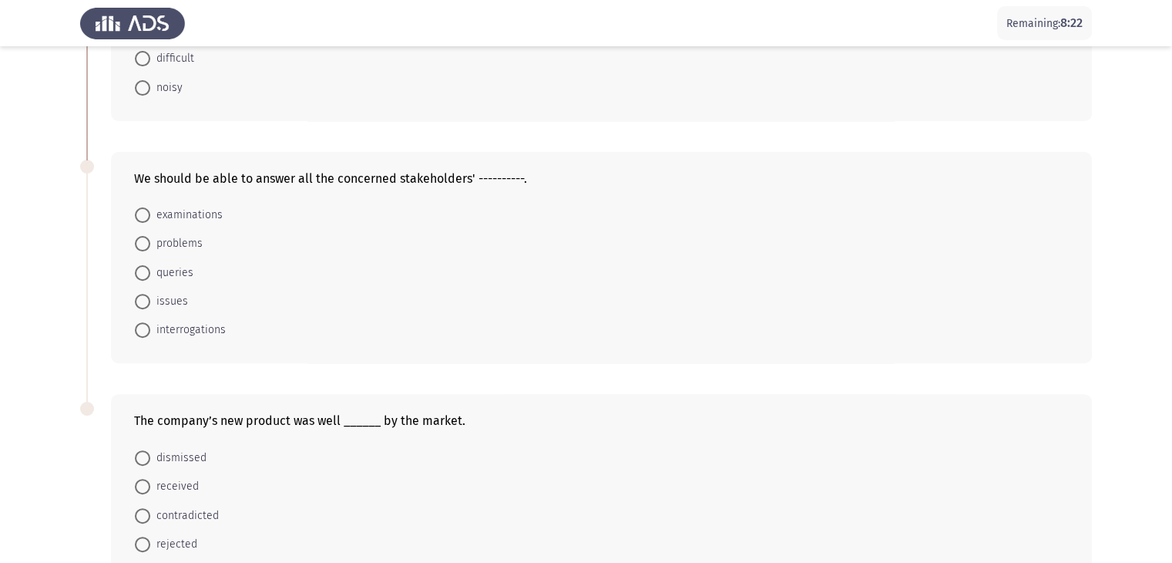
scroll to position [462, 0]
click at [145, 274] on span at bounding box center [142, 271] width 15 height 15
click at [145, 274] on input "queries" at bounding box center [142, 271] width 15 height 15
radio input "true"
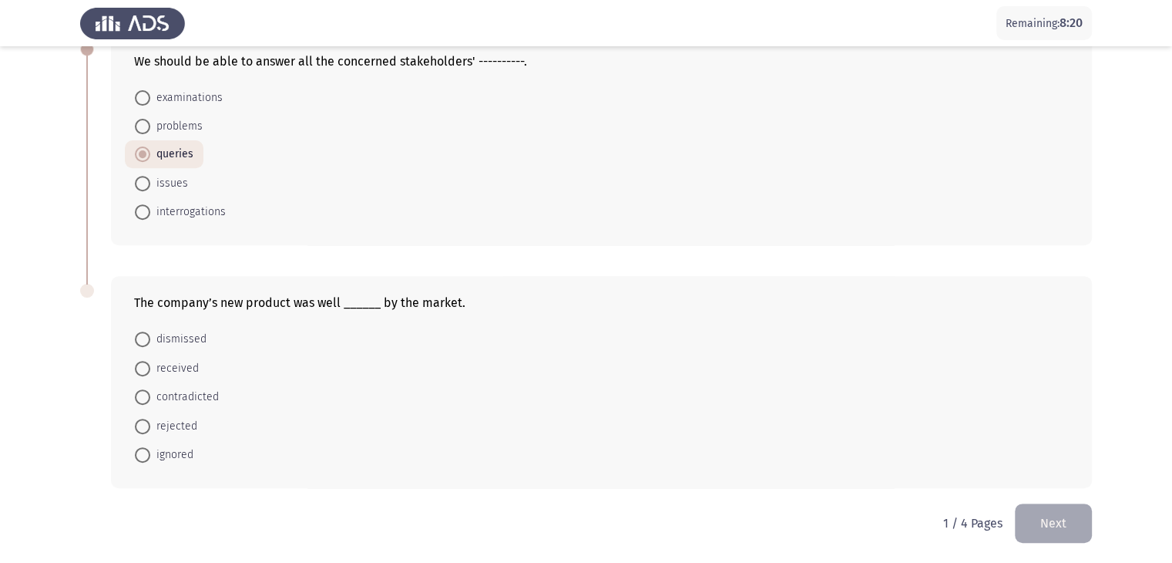
scroll to position [579, 0]
click at [146, 367] on span at bounding box center [142, 367] width 15 height 15
click at [146, 367] on input "received" at bounding box center [142, 367] width 15 height 15
radio input "true"
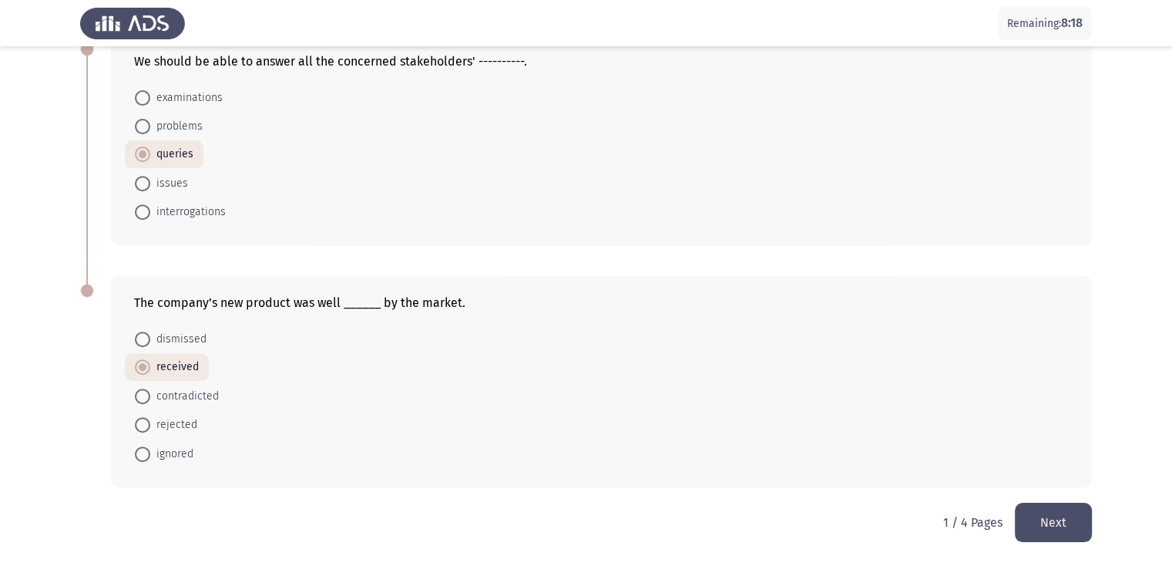
click at [1056, 516] on button "Next" at bounding box center [1053, 522] width 77 height 39
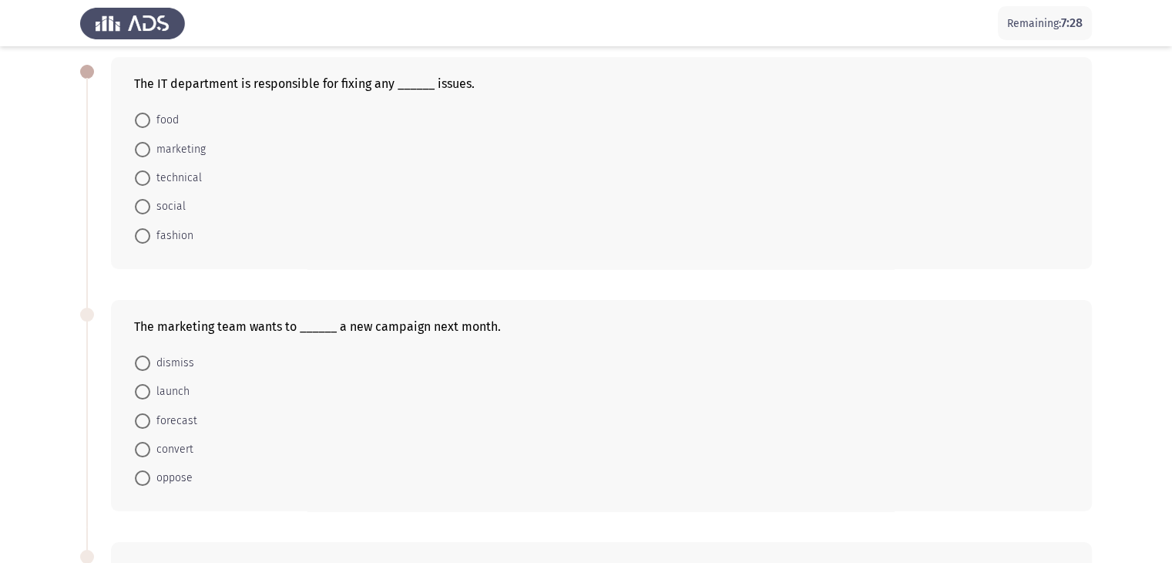
scroll to position [72, 0]
click at [146, 180] on span at bounding box center [142, 178] width 15 height 15
click at [146, 180] on input "technical" at bounding box center [142, 178] width 15 height 15
radio input "true"
click at [150, 389] on span at bounding box center [142, 391] width 15 height 15
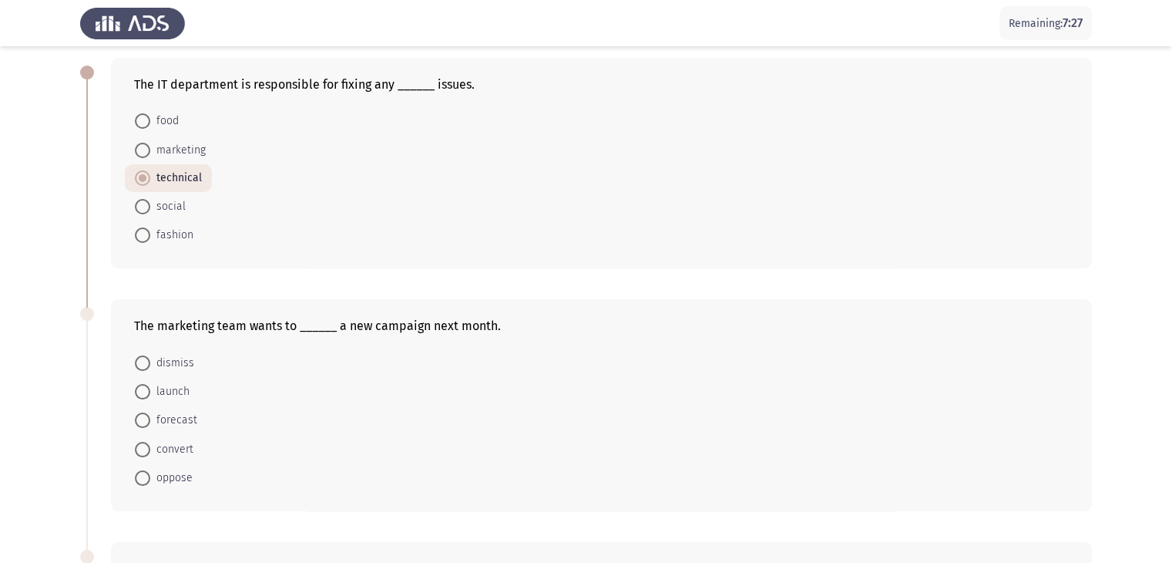
click at [150, 389] on input "launch" at bounding box center [142, 391] width 15 height 15
radio input "true"
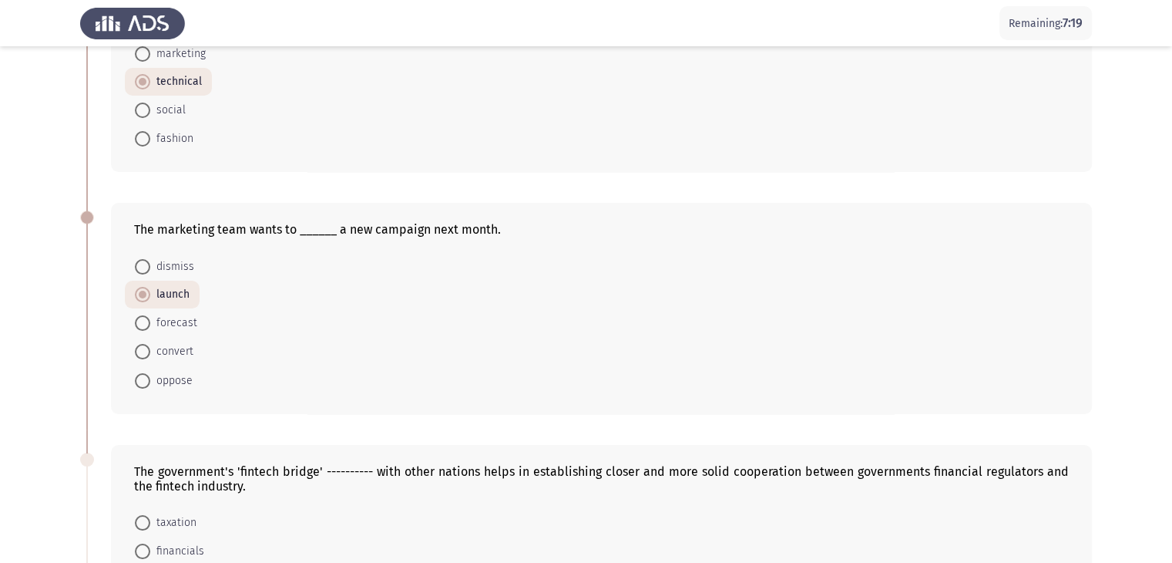
scroll to position [457, 0]
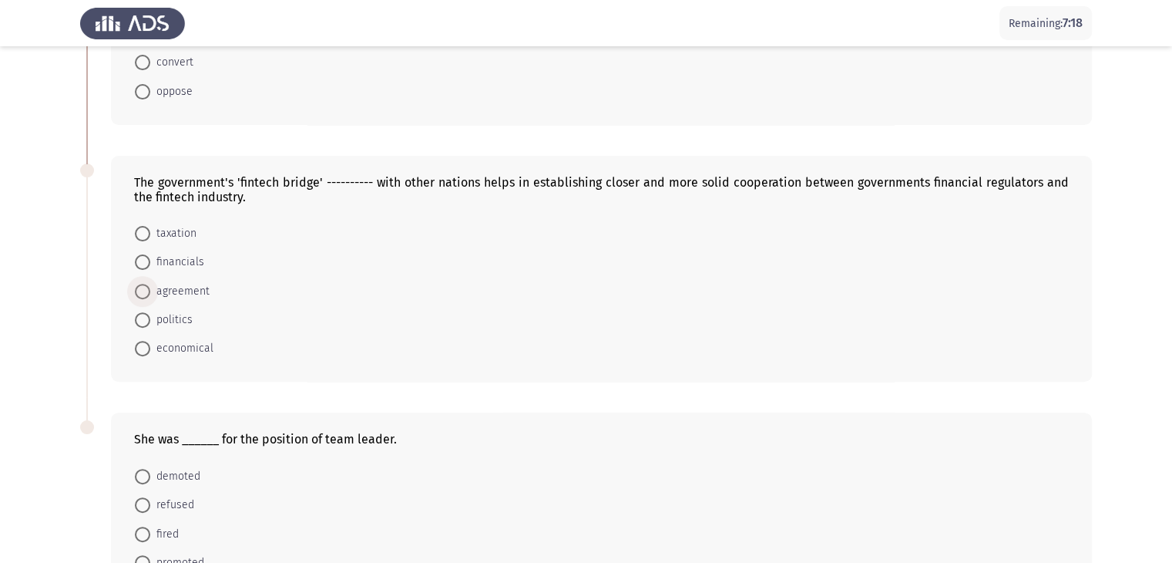
click at [143, 287] on span at bounding box center [142, 291] width 15 height 15
click at [143, 287] on input "agreement" at bounding box center [142, 291] width 15 height 15
radio input "true"
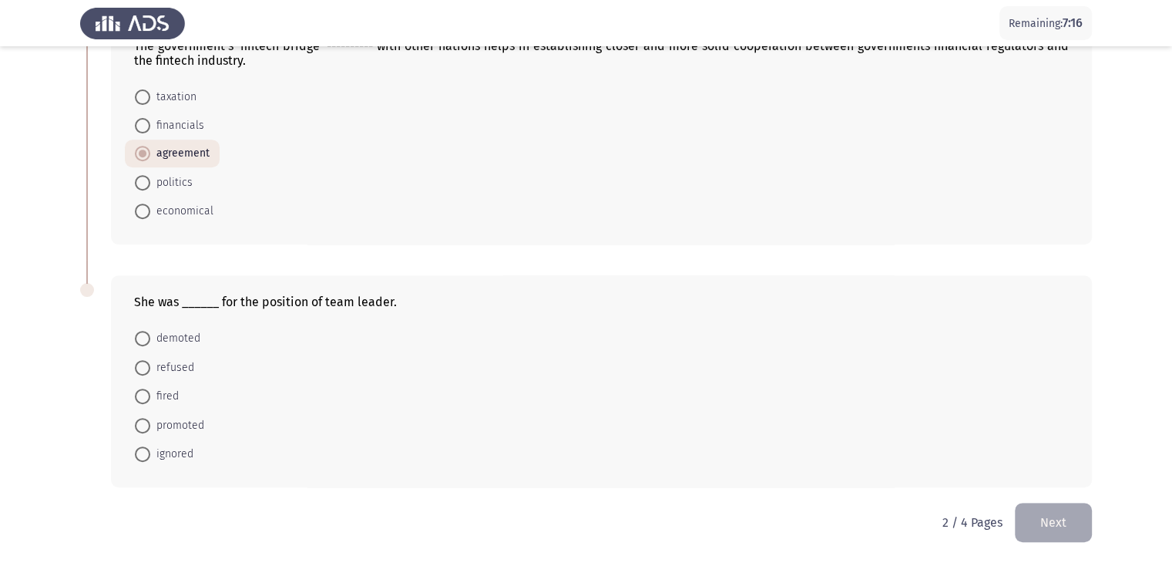
click at [146, 422] on span at bounding box center [142, 425] width 15 height 15
click at [146, 422] on input "promoted" at bounding box center [142, 425] width 15 height 15
click at [1059, 517] on button "Next" at bounding box center [1053, 522] width 77 height 39
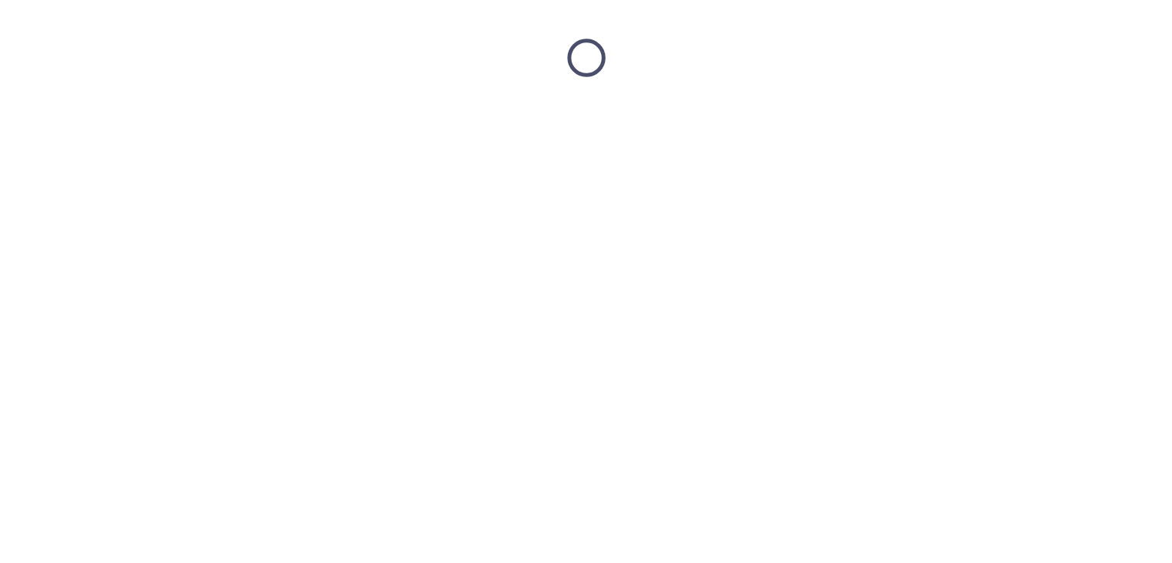
scroll to position [0, 0]
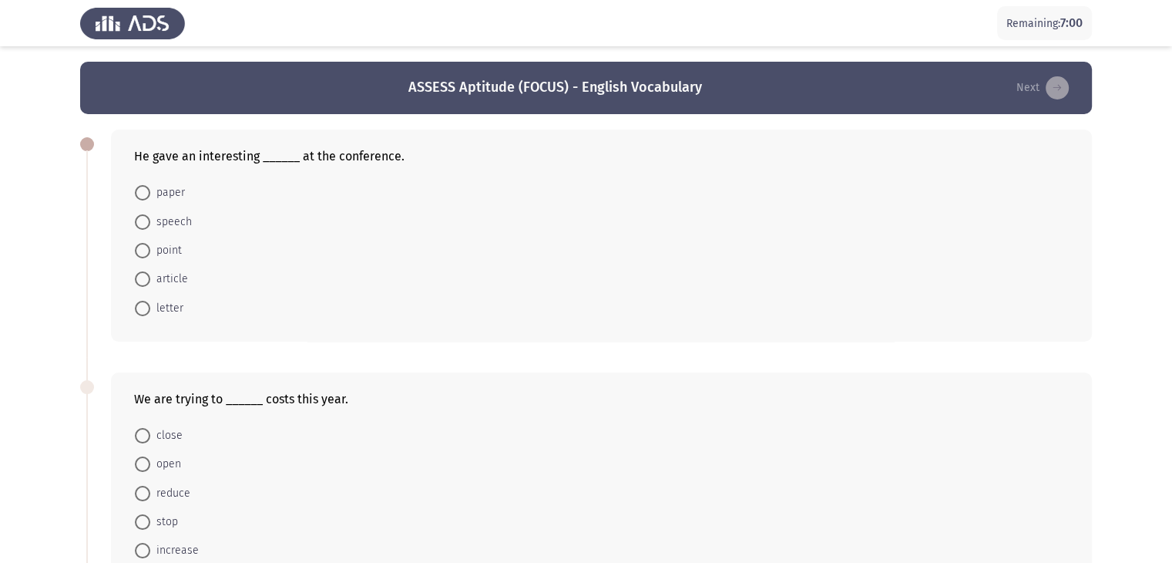
click at [142, 226] on span at bounding box center [142, 221] width 15 height 15
click at [142, 226] on input "speech" at bounding box center [142, 221] width 15 height 15
radio input "true"
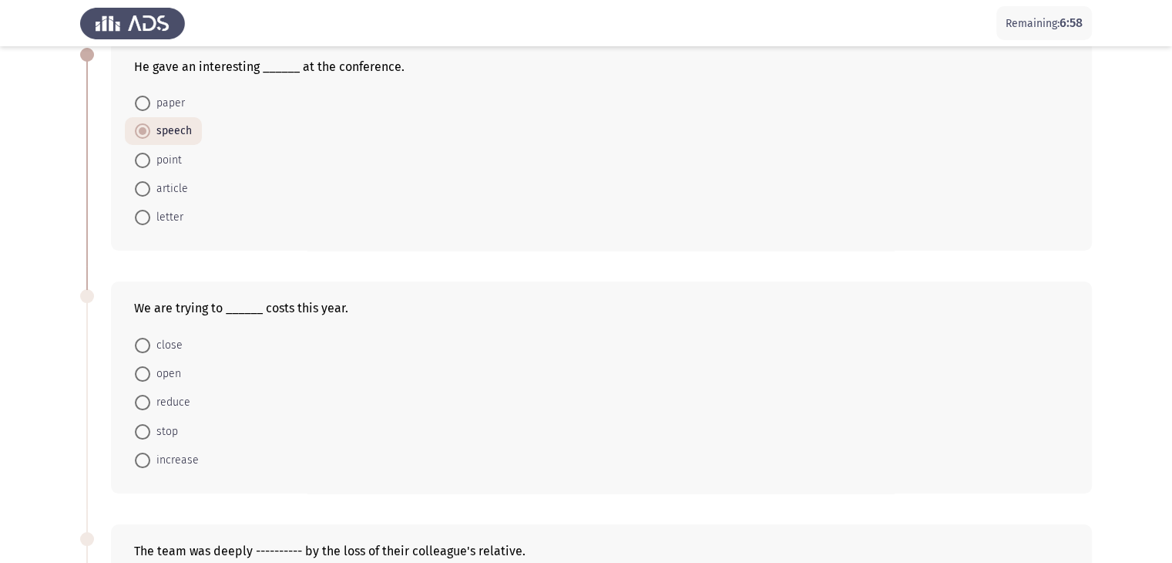
scroll to position [231, 0]
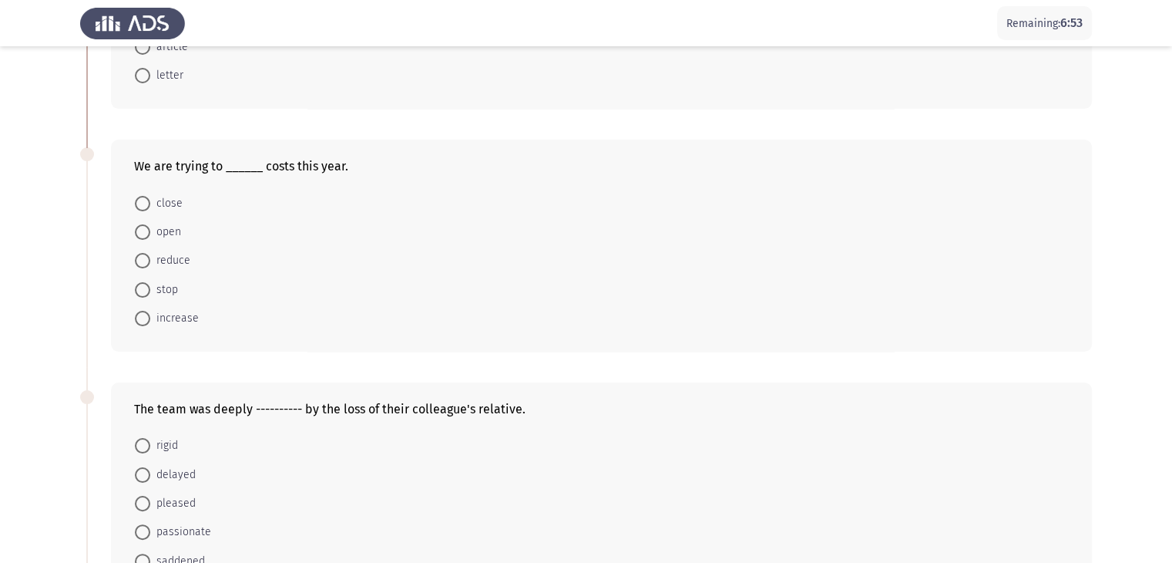
click at [145, 263] on span at bounding box center [142, 260] width 15 height 15
click at [145, 263] on input "reduce" at bounding box center [142, 260] width 15 height 15
radio input "true"
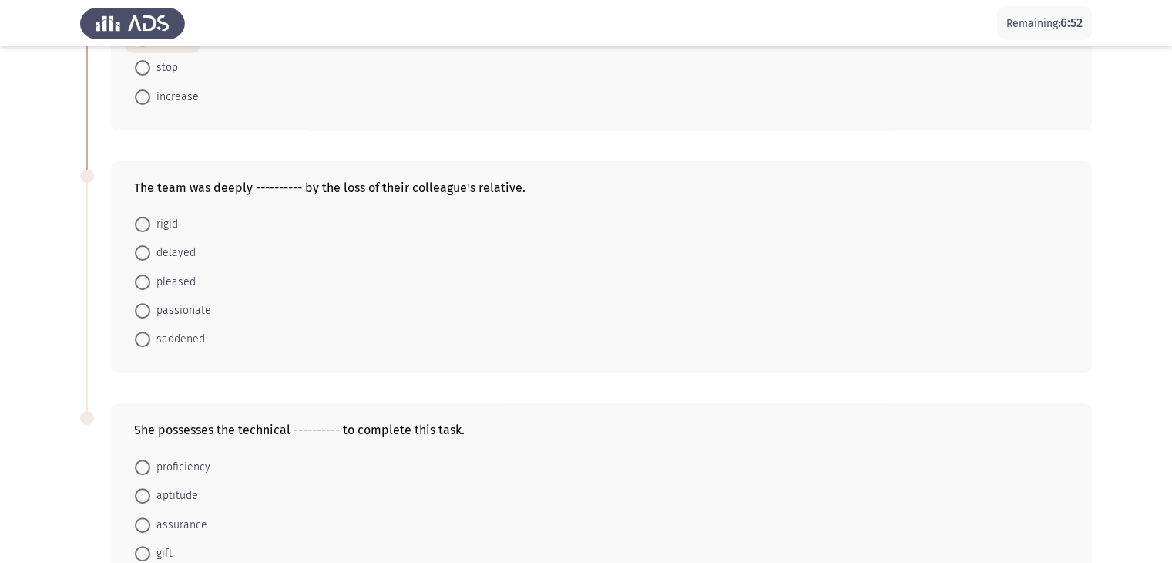
scroll to position [462, 0]
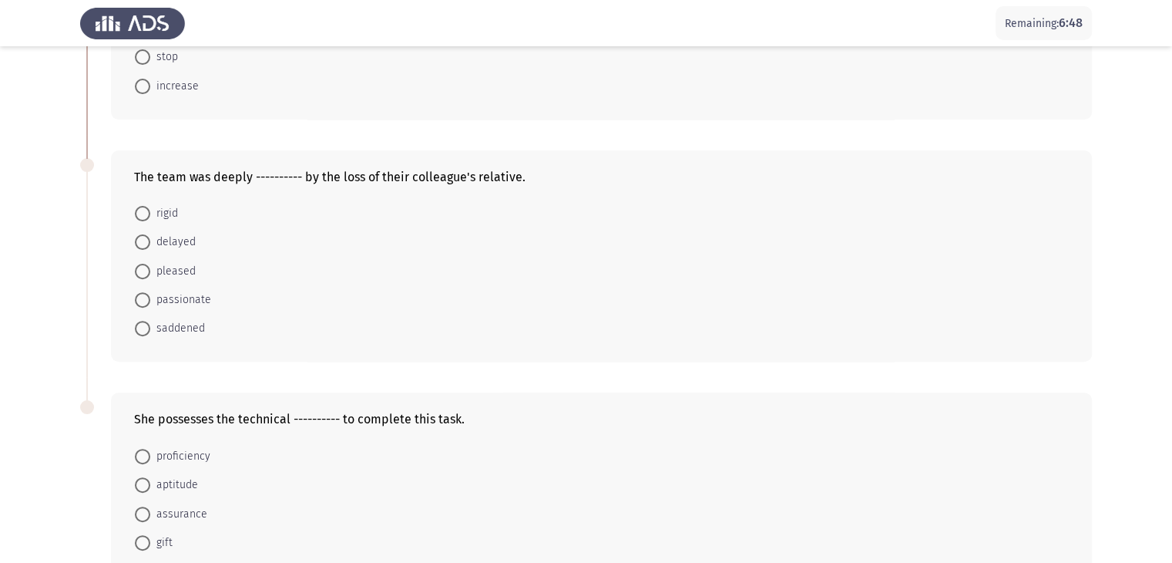
click at [145, 324] on span at bounding box center [142, 328] width 15 height 15
click at [145, 324] on input "saddened" at bounding box center [142, 328] width 15 height 15
radio input "true"
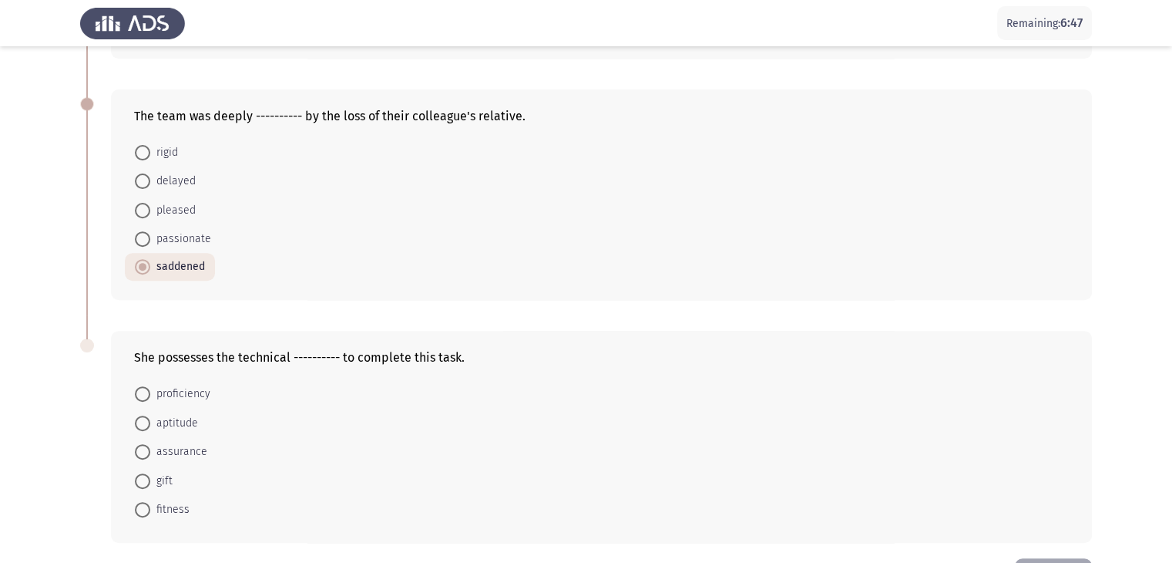
scroll to position [579, 0]
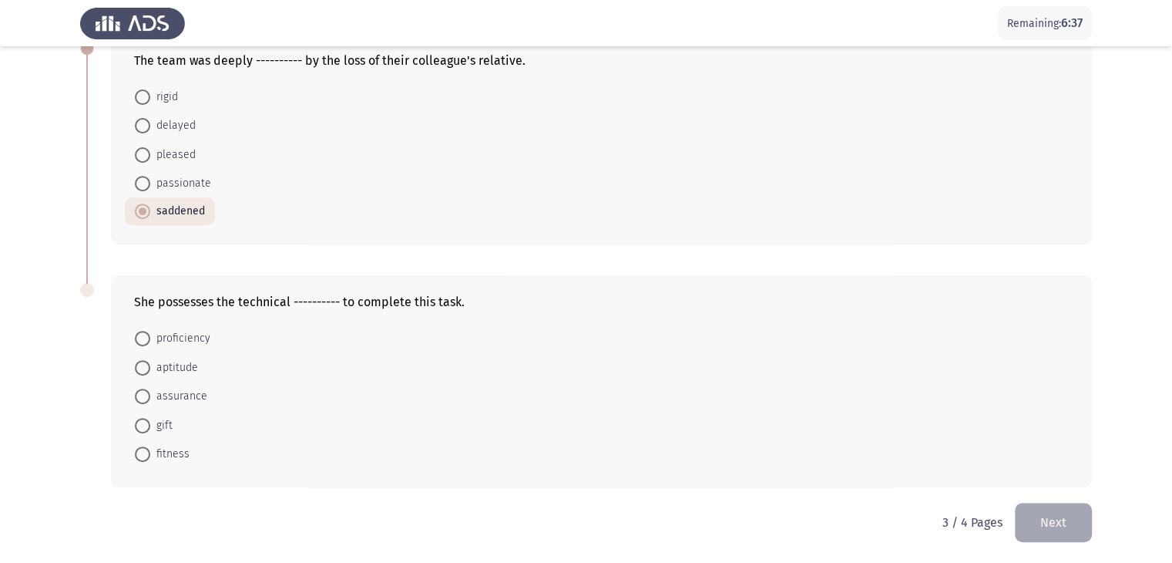
click at [142, 337] on span at bounding box center [142, 338] width 15 height 15
click at [142, 337] on input "proficiency" at bounding box center [142, 338] width 15 height 15
radio input "true"
click at [1040, 516] on button "Next" at bounding box center [1053, 522] width 77 height 39
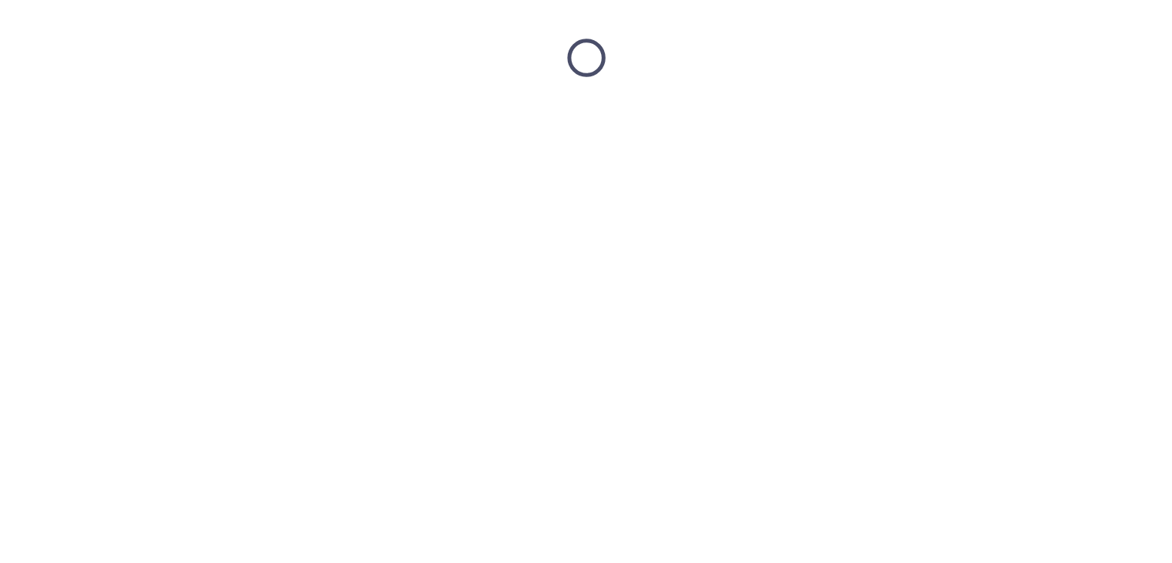
scroll to position [0, 0]
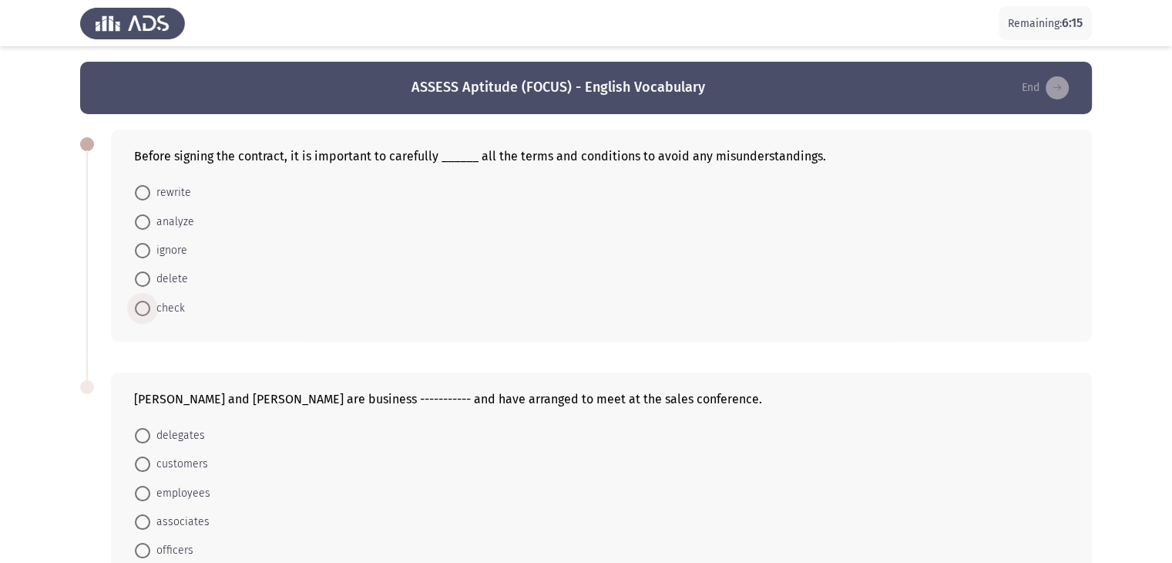
click at [148, 306] on span at bounding box center [142, 308] width 15 height 15
click at [148, 306] on input "check" at bounding box center [142, 308] width 15 height 15
radio input "true"
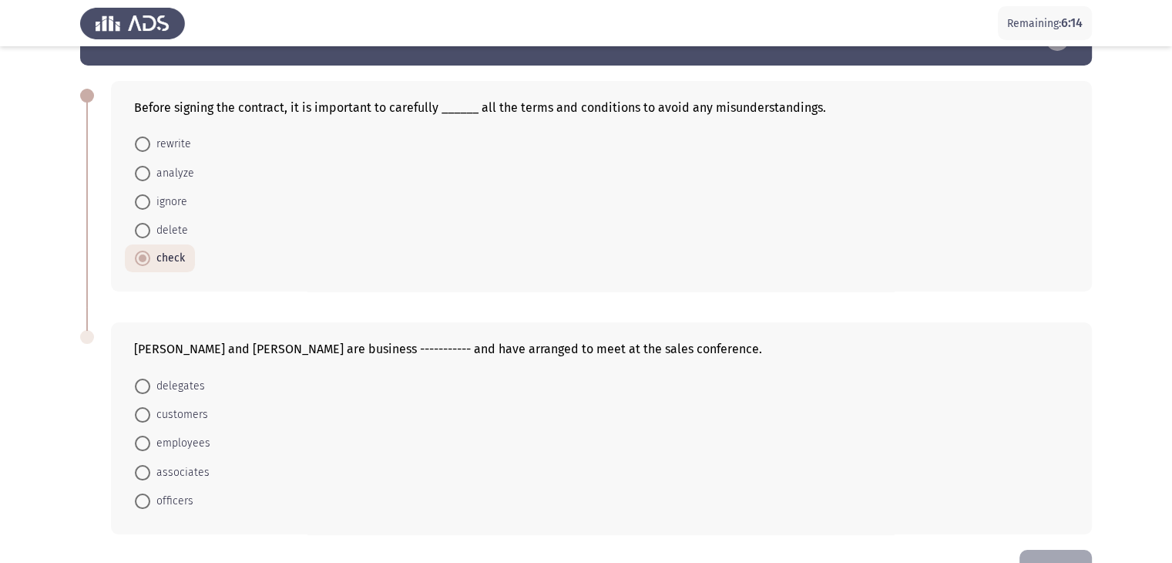
scroll to position [96, 0]
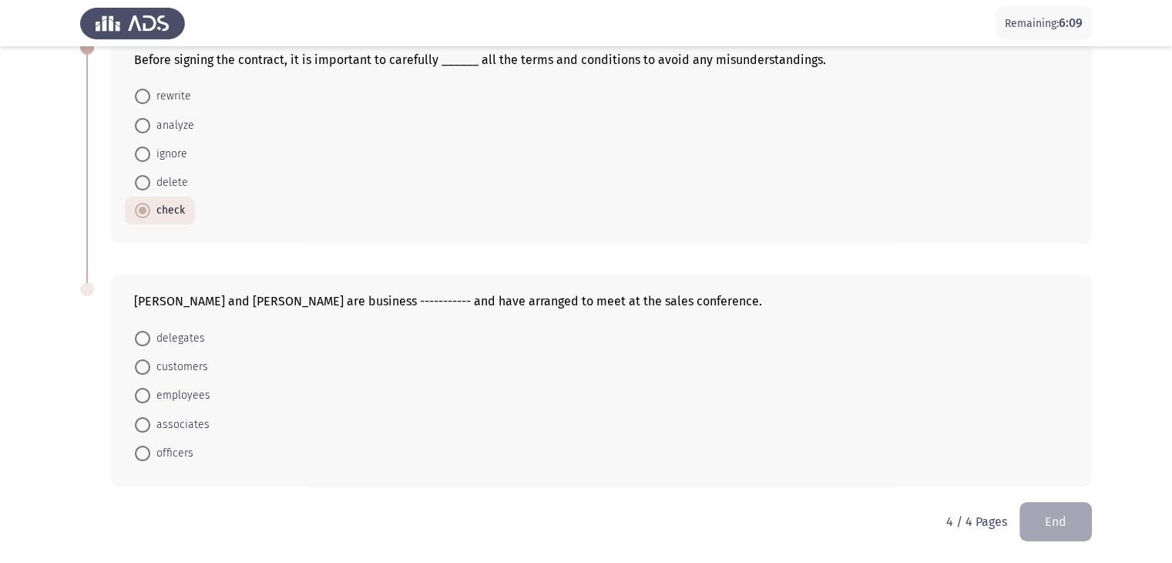
click at [139, 429] on span at bounding box center [142, 424] width 15 height 15
click at [139, 429] on input "associates" at bounding box center [142, 424] width 15 height 15
click at [146, 338] on span at bounding box center [142, 338] width 15 height 15
click at [146, 338] on input "delegates" at bounding box center [142, 338] width 15 height 15
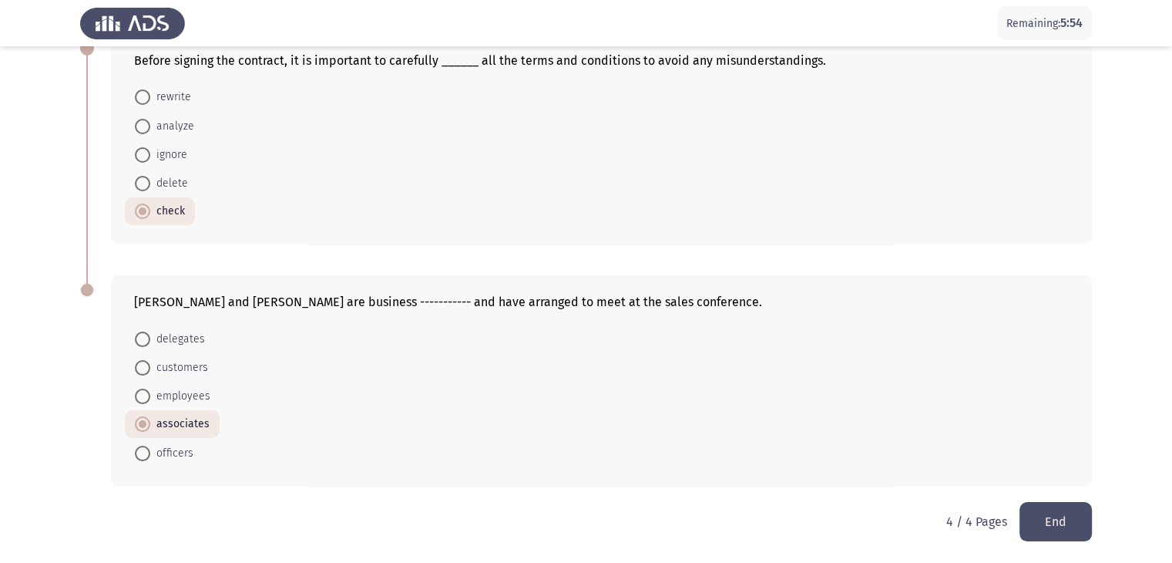
radio input "true"
click at [1054, 520] on button "End" at bounding box center [1056, 521] width 72 height 39
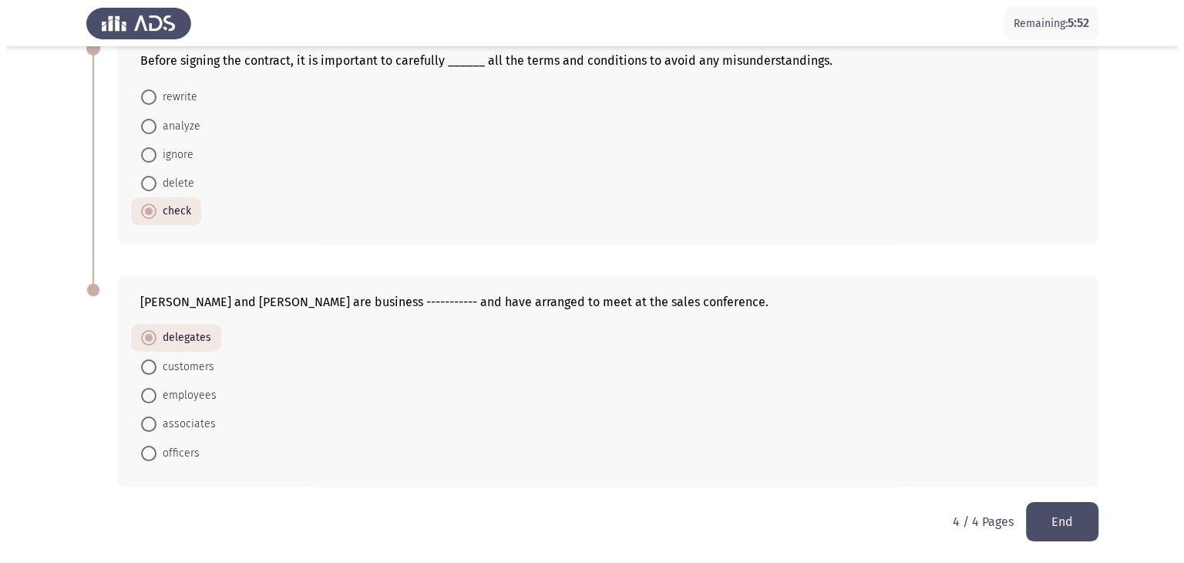
scroll to position [0, 0]
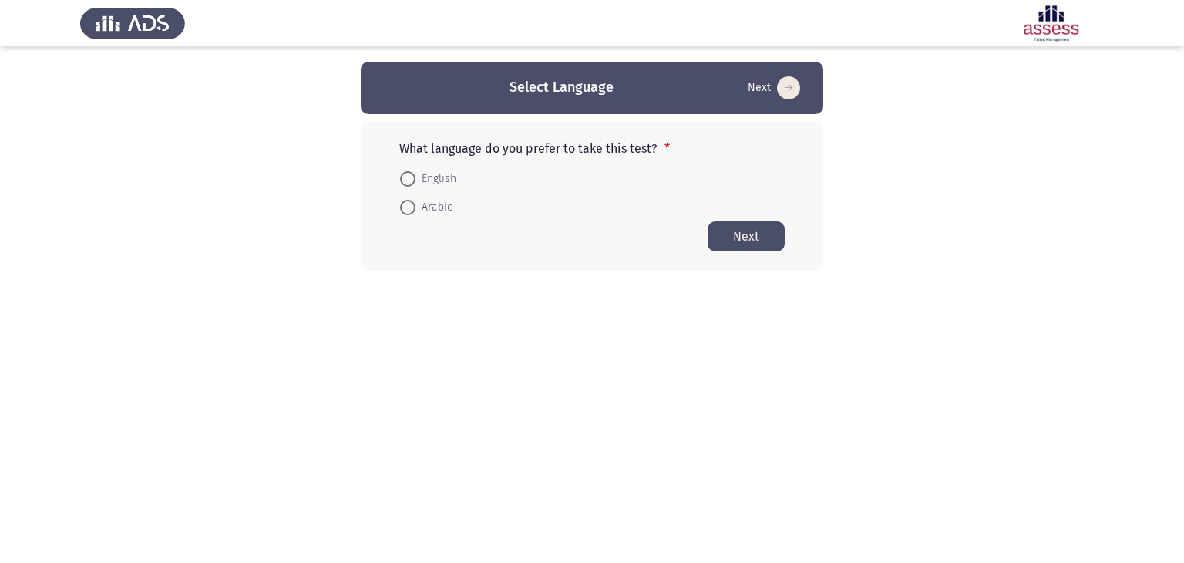
click at [410, 174] on span at bounding box center [407, 178] width 15 height 15
click at [410, 174] on input "English" at bounding box center [407, 178] width 15 height 15
radio input "true"
click at [780, 237] on button "Next" at bounding box center [746, 235] width 77 height 30
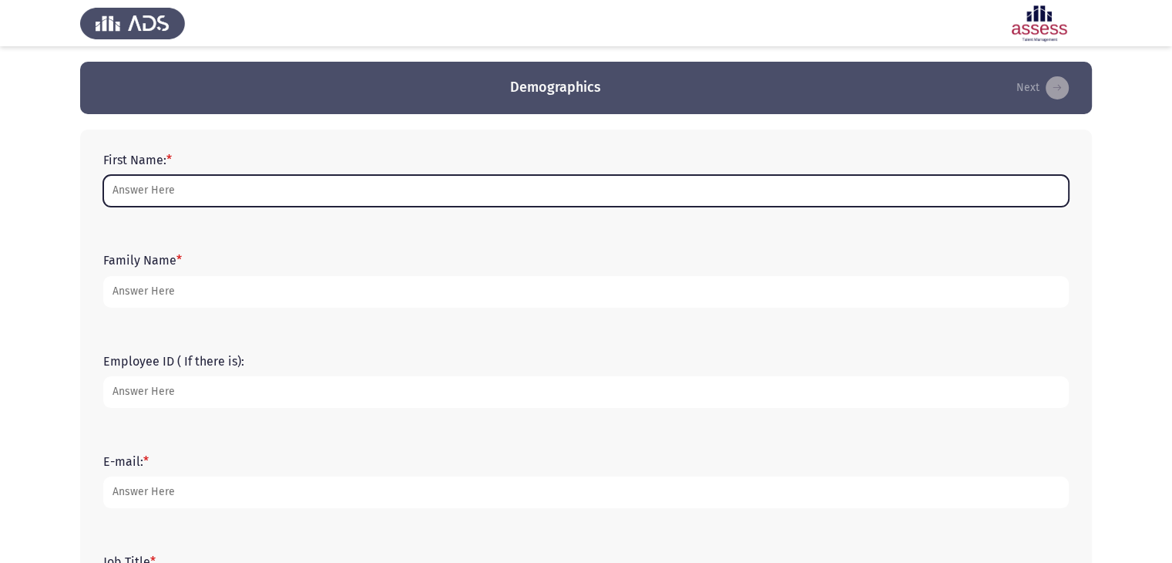
click at [419, 190] on input "First Name: *" at bounding box center [586, 191] width 966 height 32
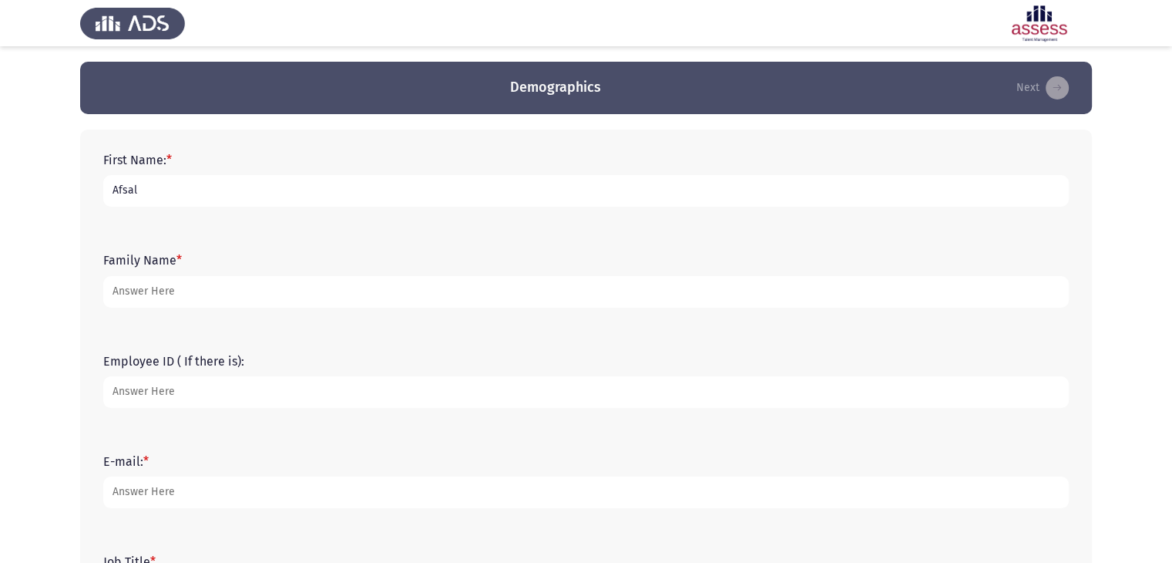
type input "Afsal"
type input "[PERSON_NAME]"
type input "24035"
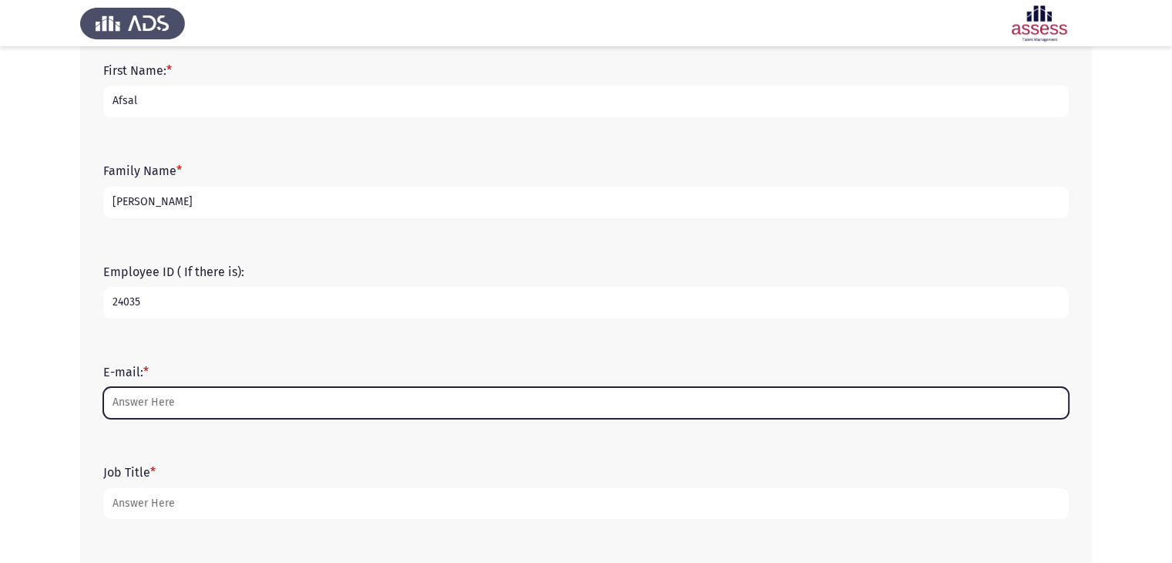
scroll to position [231, 0]
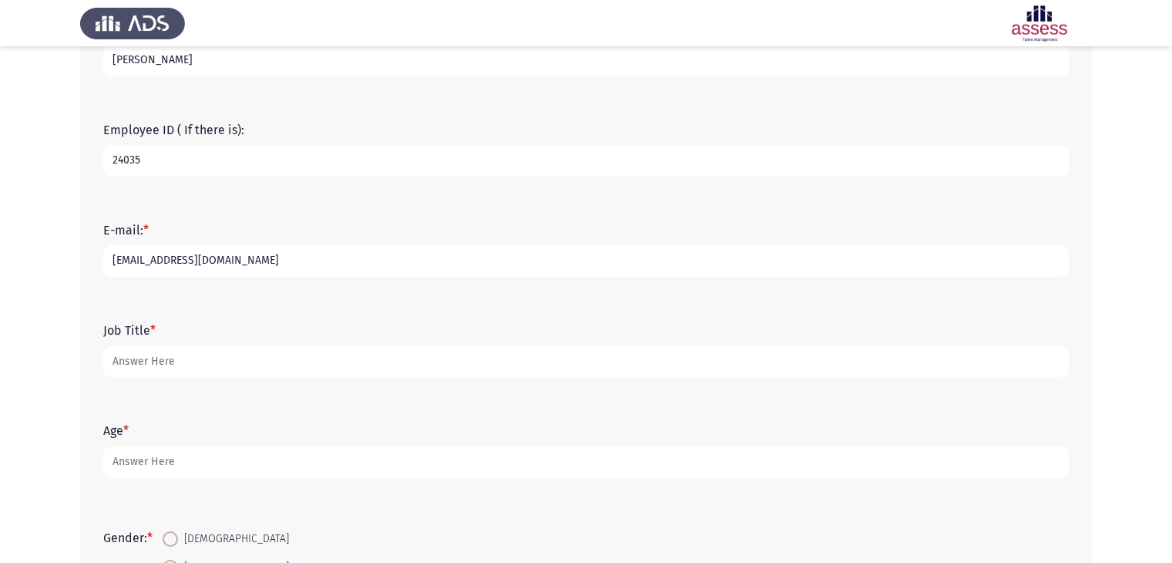
type input "[EMAIL_ADDRESS][DOMAIN_NAME]"
type input "Business Support Manager"
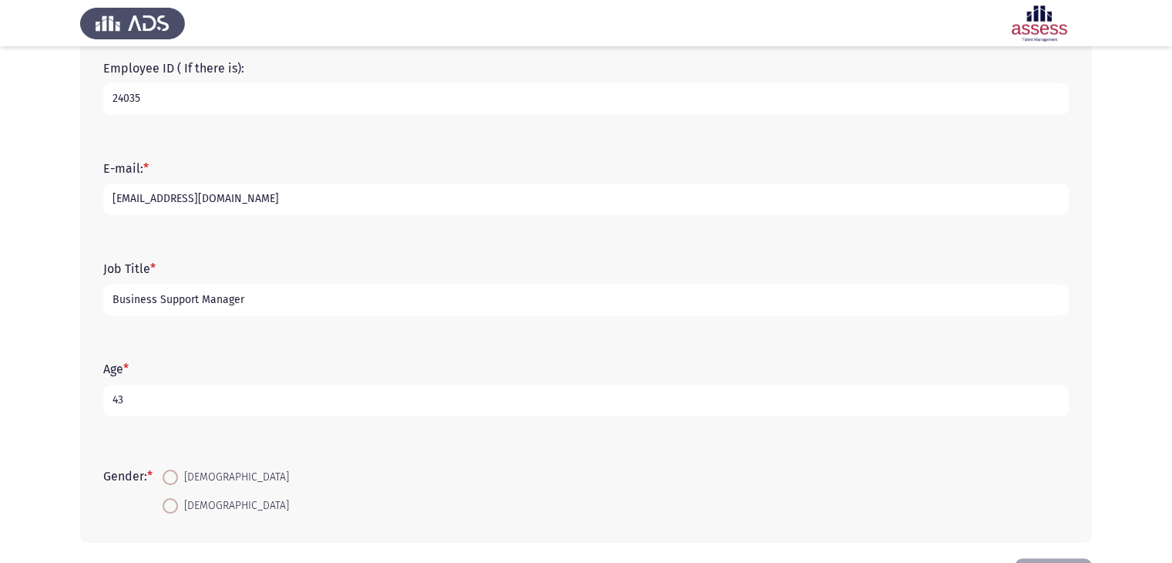
scroll to position [350, 0]
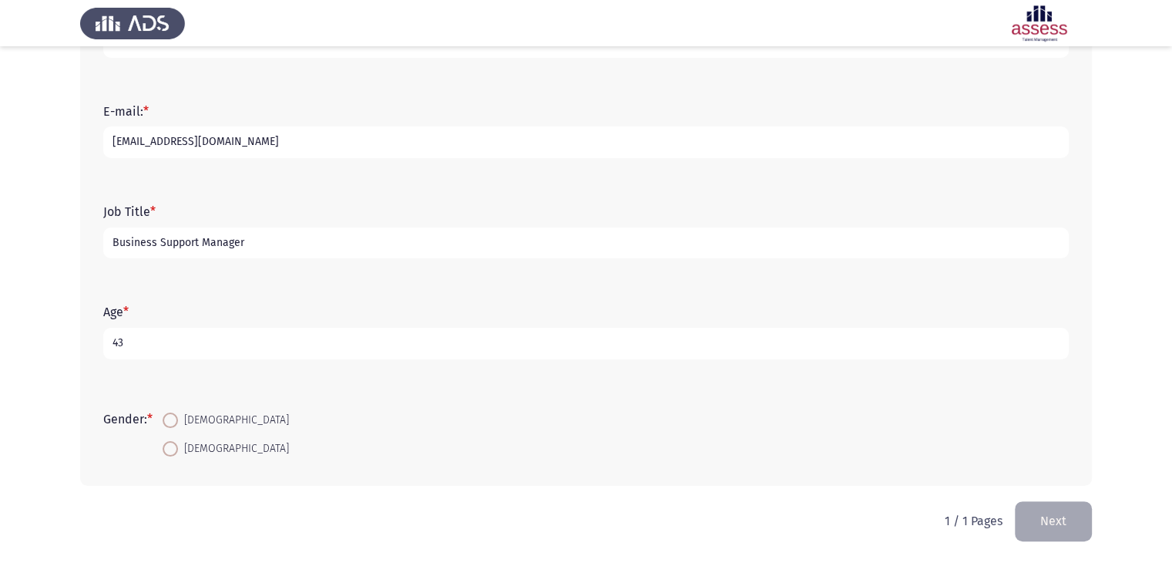
type input "43"
click at [175, 419] on span at bounding box center [170, 419] width 15 height 15
click at [175, 419] on input "[DEMOGRAPHIC_DATA]" at bounding box center [170, 419] width 15 height 15
radio input "true"
click at [1054, 517] on button "Next" at bounding box center [1053, 520] width 77 height 39
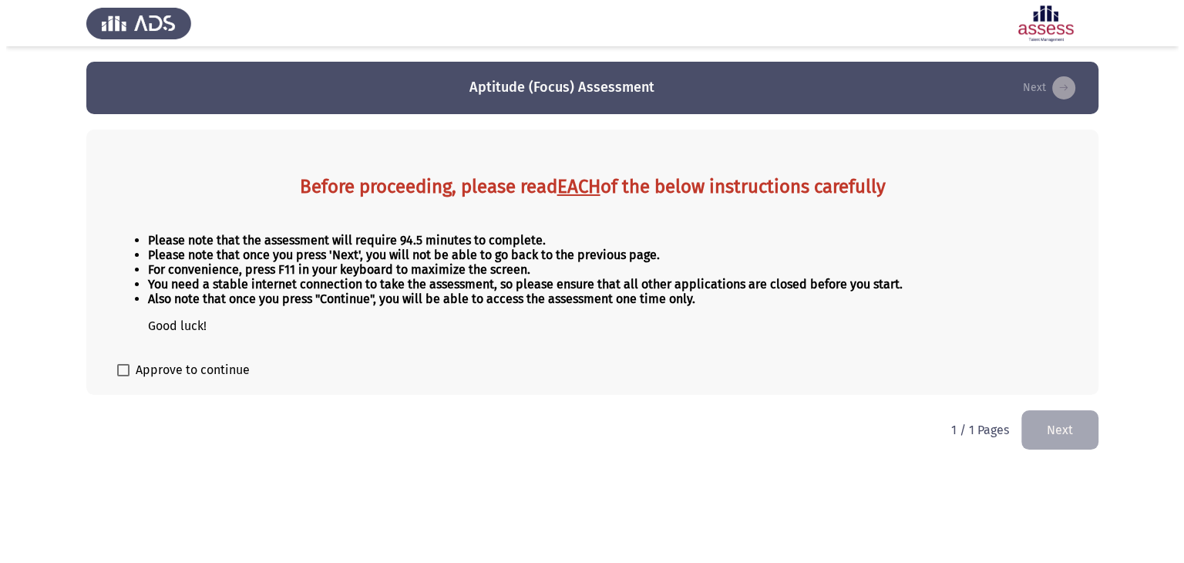
scroll to position [0, 0]
